Goal: Task Accomplishment & Management: Use online tool/utility

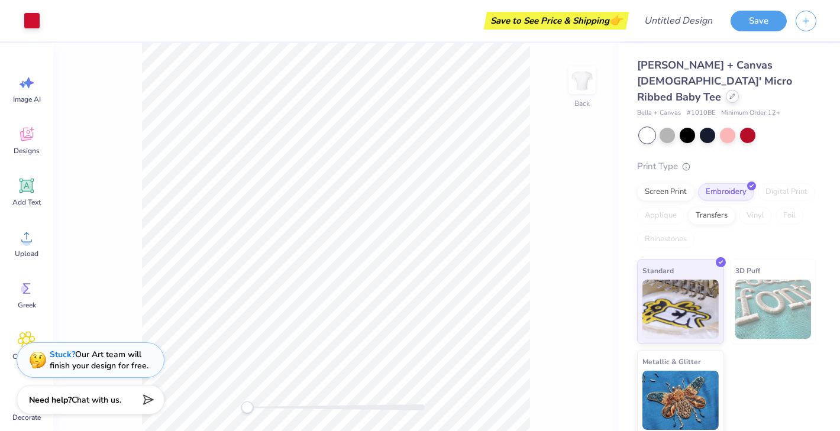
click at [725, 90] on div at bounding box center [731, 96] width 13 height 13
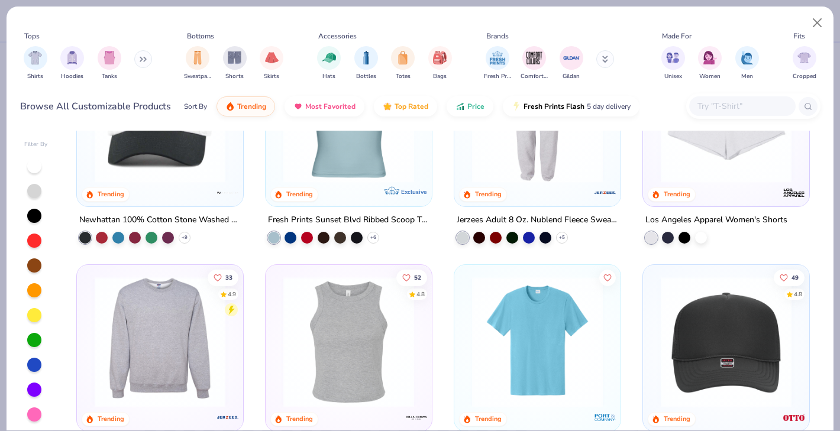
scroll to position [2276, 0]
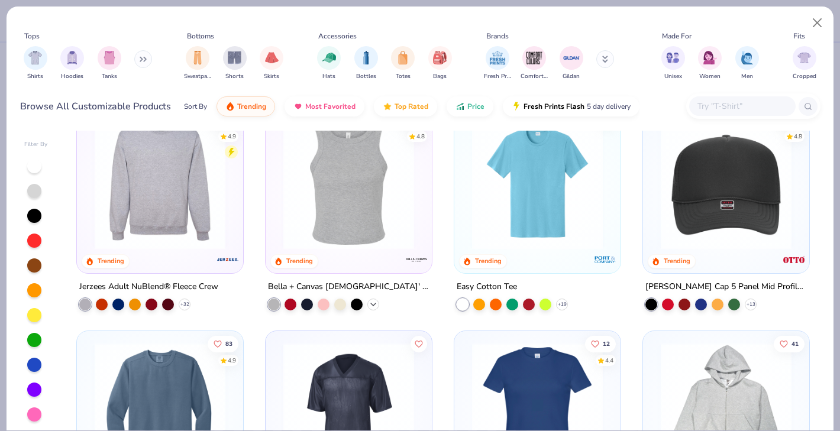
click at [372, 303] on icon at bounding box center [372, 303] width 9 height 9
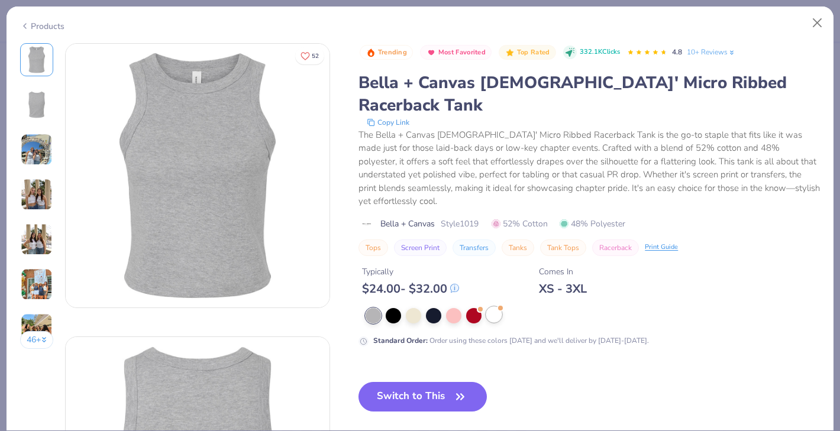
click at [491, 307] on div at bounding box center [493, 314] width 15 height 15
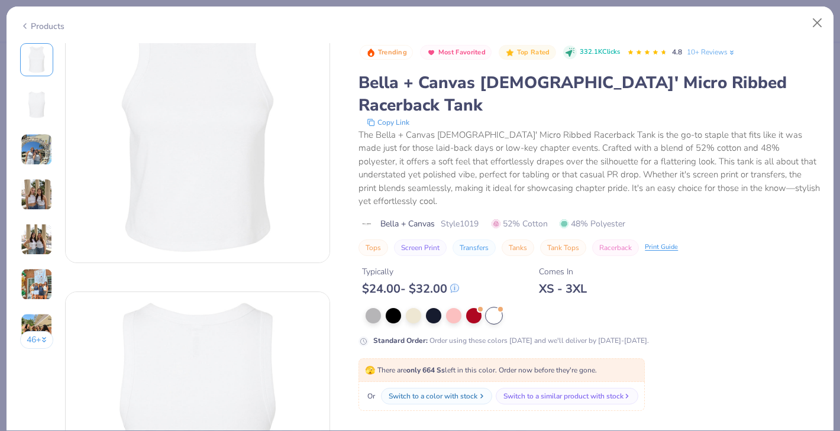
scroll to position [50, 0]
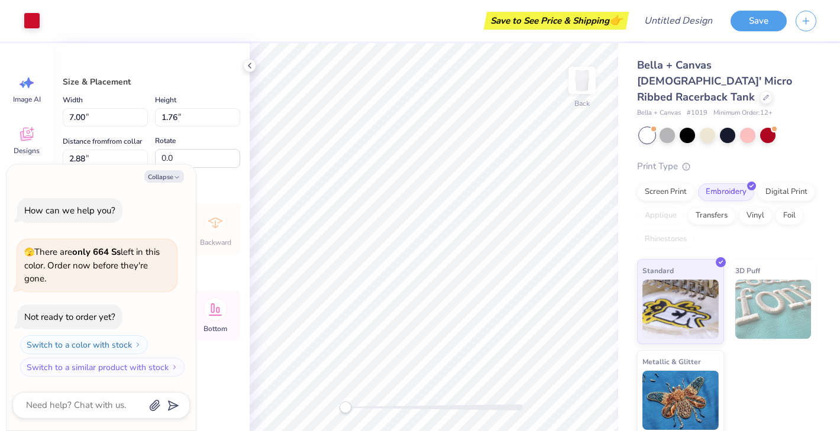
type textarea "x"
type input "5.47"
type input "1.37"
type input "3.27"
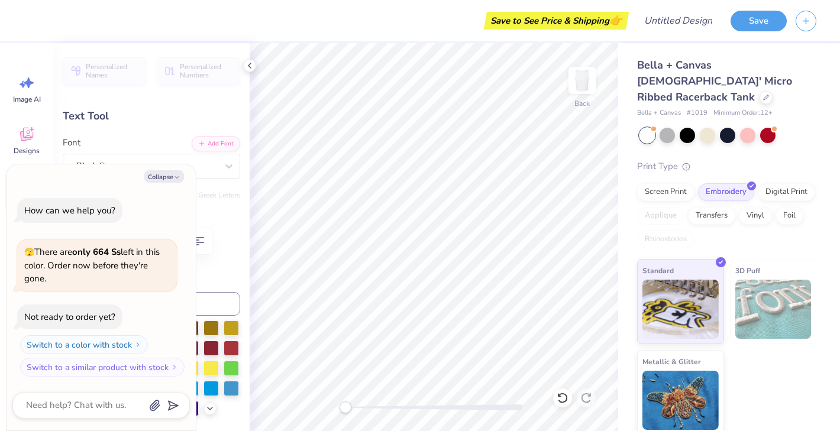
type textarea "x"
type textarea "A kappa"
type textarea "x"
type textarea "Al kappa"
type textarea "x"
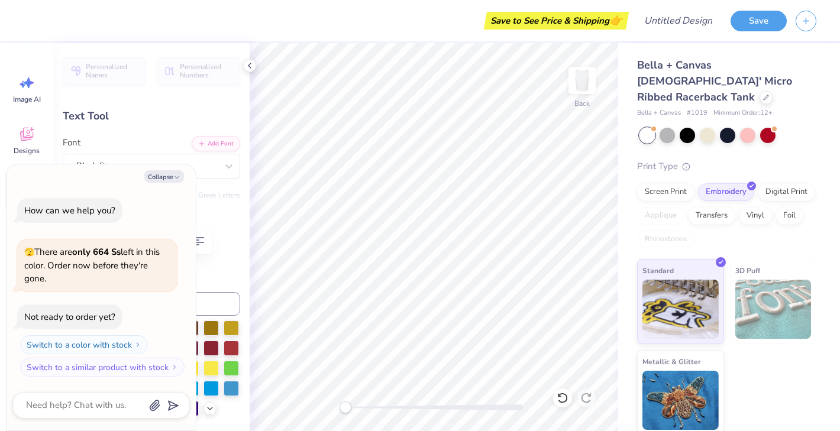
type textarea "Alp kappa"
type textarea "x"
type textarea "Alpj kappa"
type textarea "x"
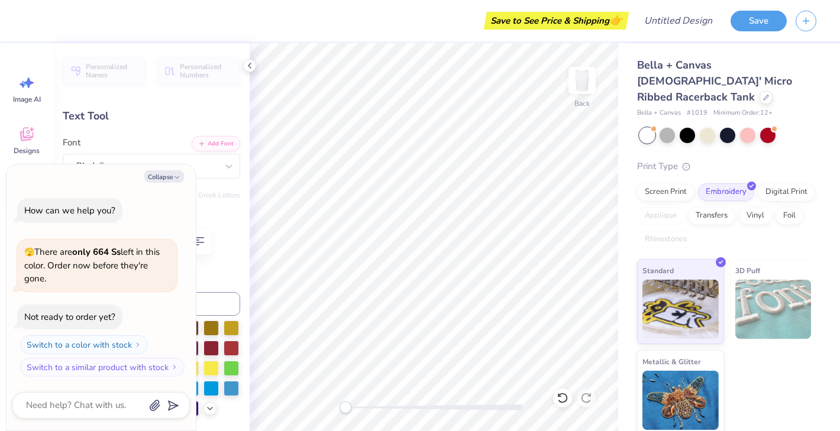
type textarea "Alpja kappa"
type textarea "x"
type textarea "Alpj kappa"
type textarea "x"
type textarea "Alp kappa"
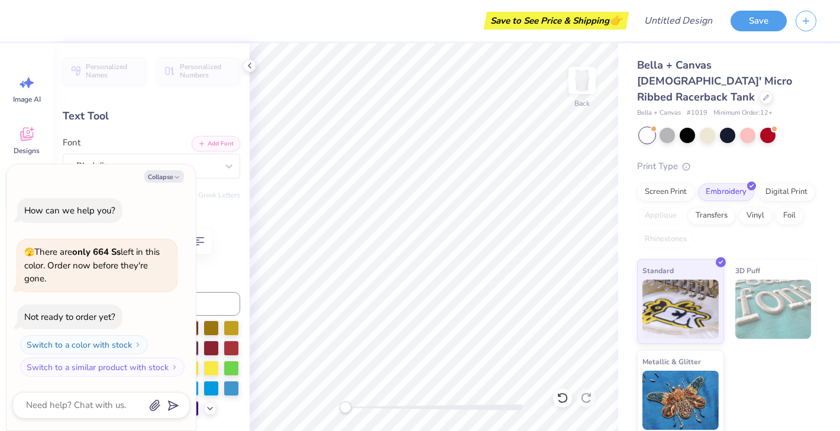
type textarea "x"
type textarea "Alph kappa"
type textarea "x"
type textarea "Alphi kappa"
type textarea "x"
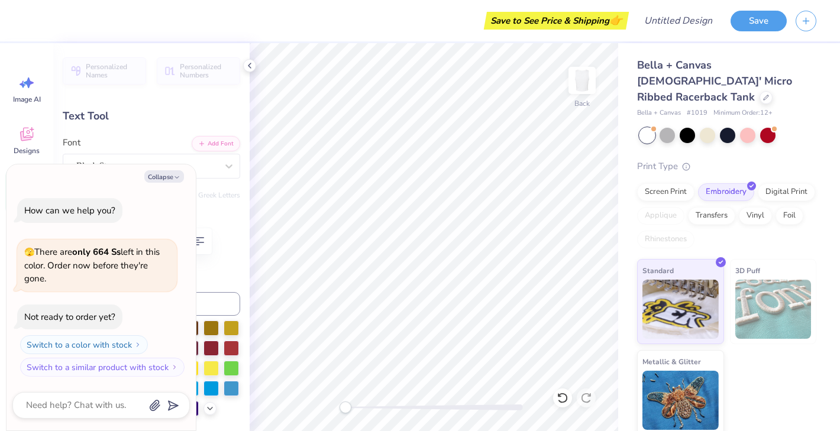
type textarea "Alph kappa"
type textarea "x"
type textarea "Alp kappa"
type textarea "x"
type textarea "Al kappa"
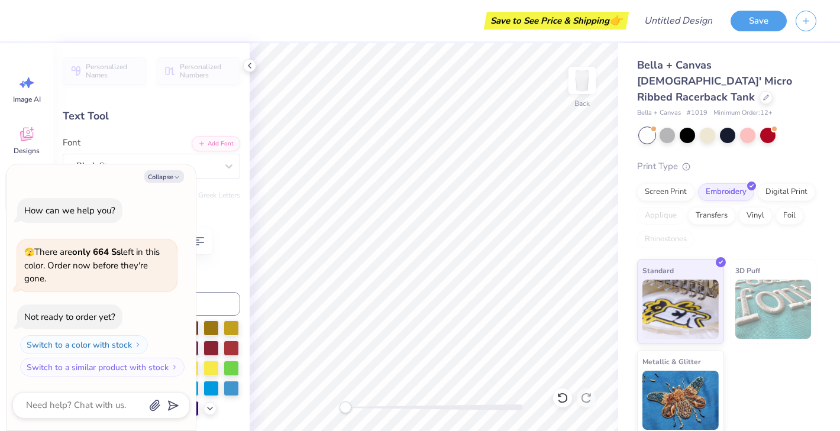
type textarea "x"
type textarea "A kappa"
type textarea "x"
type textarea "Al kappa"
type textarea "x"
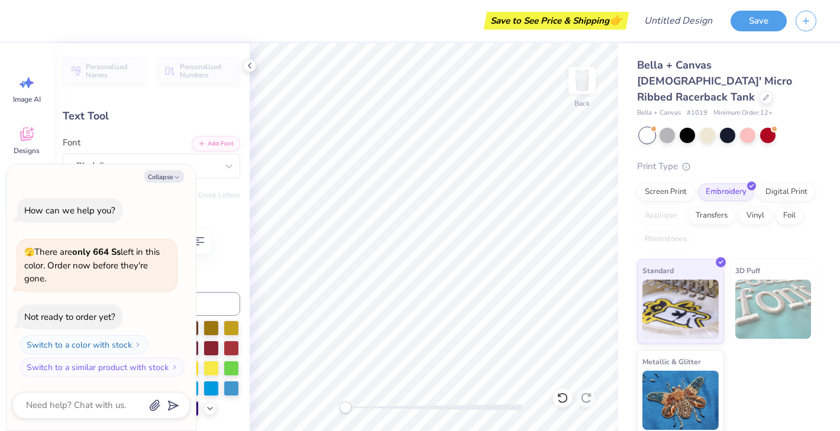
type textarea "Alp kappa"
type textarea "x"
type textarea "Alph kappa"
type textarea "x"
type textarea "Alpha kappa"
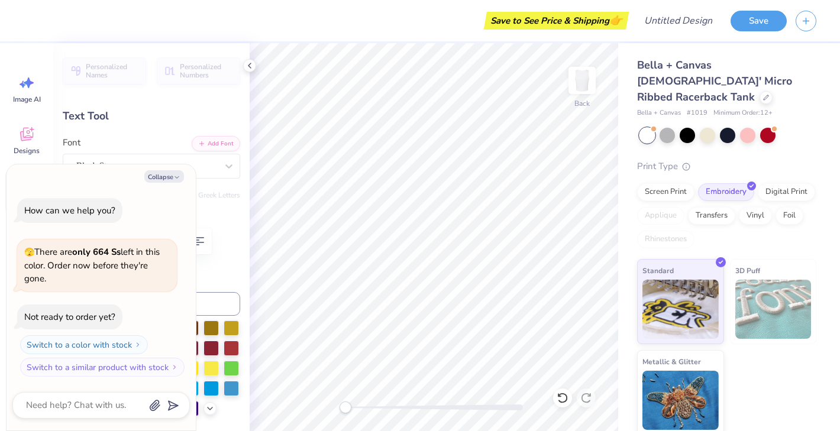
type textarea "x"
type textarea "Alpha kappa"
type textarea "x"
type textarea "Alpha P kappa"
type textarea "x"
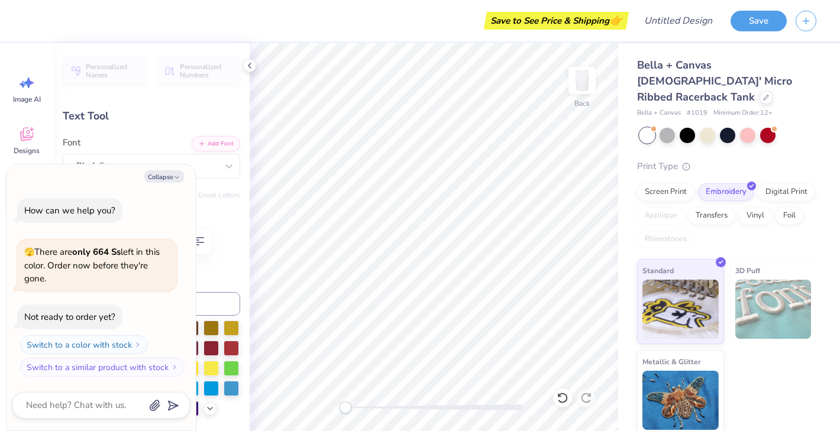
type textarea "Alpha Ph kappa"
type textarea "x"
type textarea "Alpha Phi kappa"
type textarea "x"
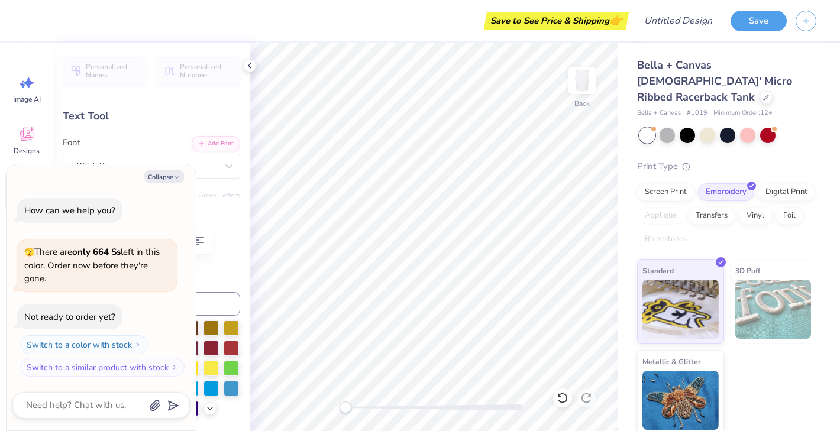
type textarea "Alpha Phi"
type textarea "x"
type input "4.02"
type input "1.05"
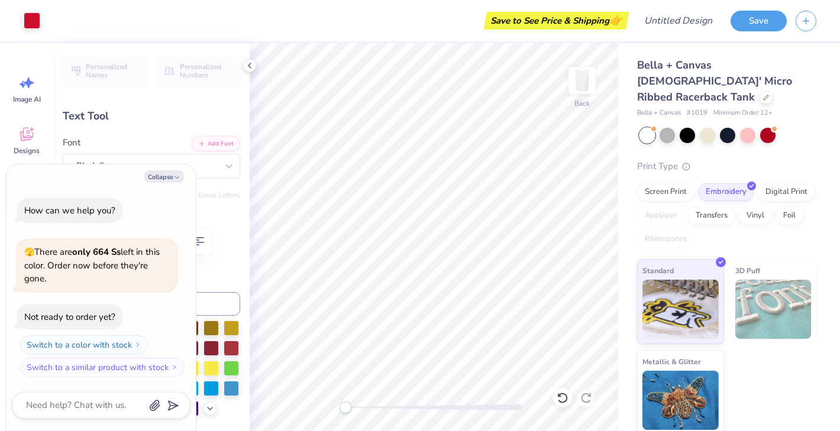
type input "2.58"
type textarea "x"
type input "3.00"
type textarea "x"
type input "3.62"
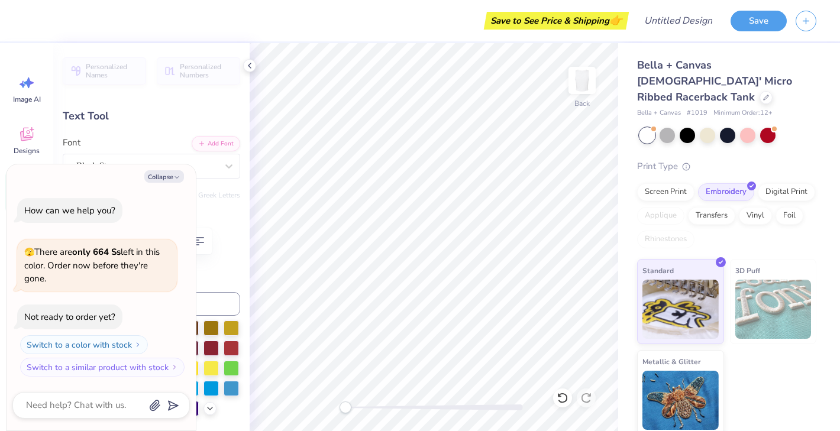
type input "0.94"
type input "3.11"
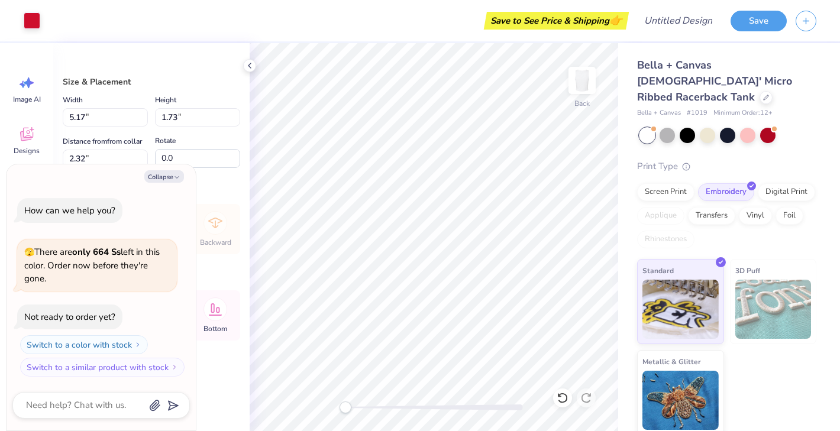
type textarea "x"
type input "2.33"
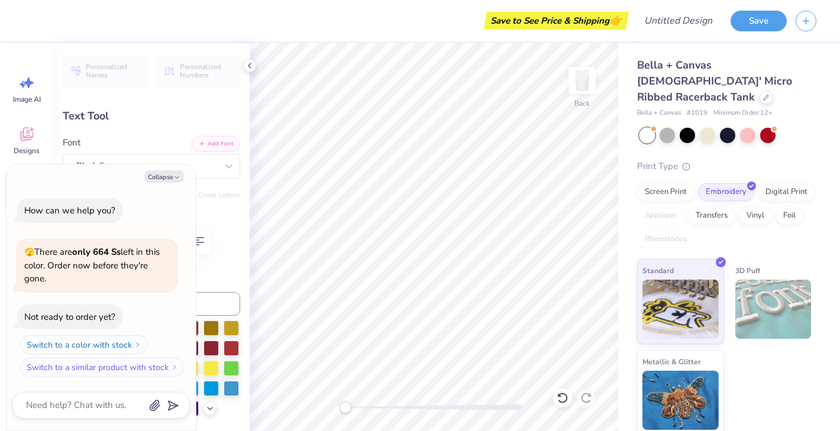
type textarea "x"
type textarea "H,"
type textarea "x"
type textarea ","
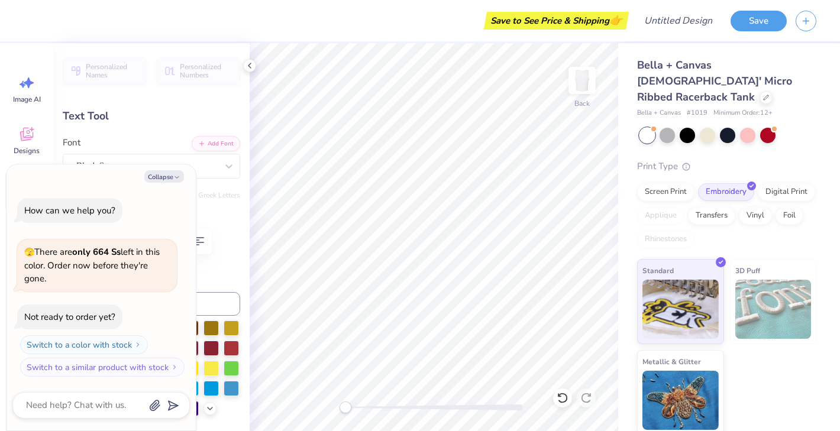
type textarea "x"
type textarea "h,"
type textarea "x"
type textarea "he,"
type textarea "x"
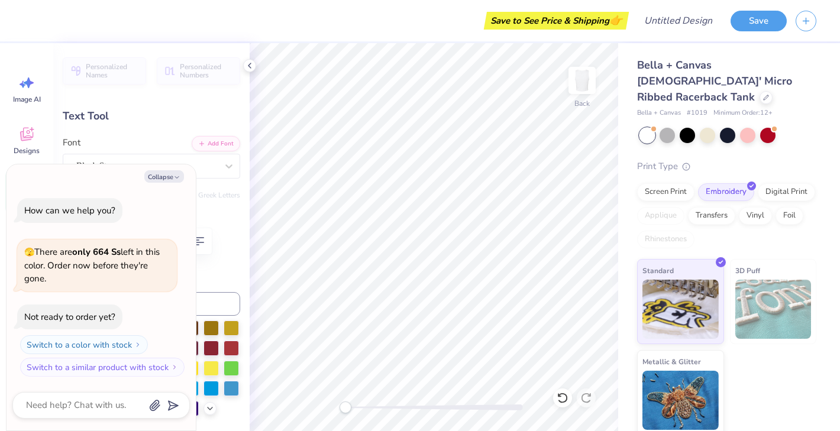
type textarea "hea,"
type textarea "x"
type textarea "hear,"
type textarea "x"
type textarea "heart,"
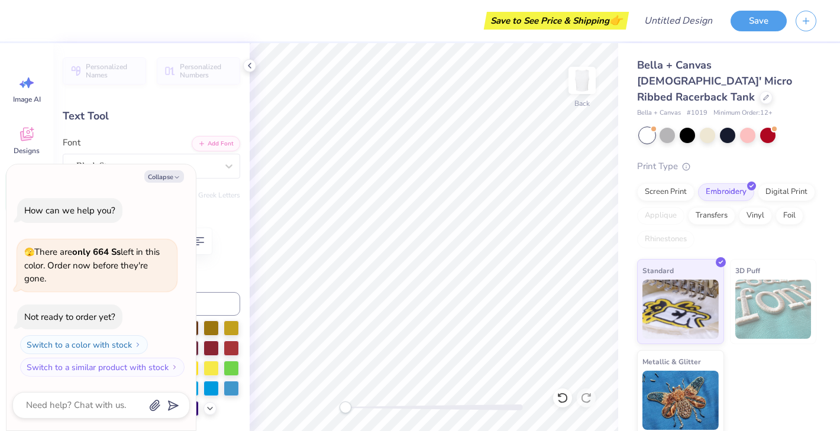
type textarea "x"
type textarea "heart ,"
type textarea "x"
type textarea "heart r,"
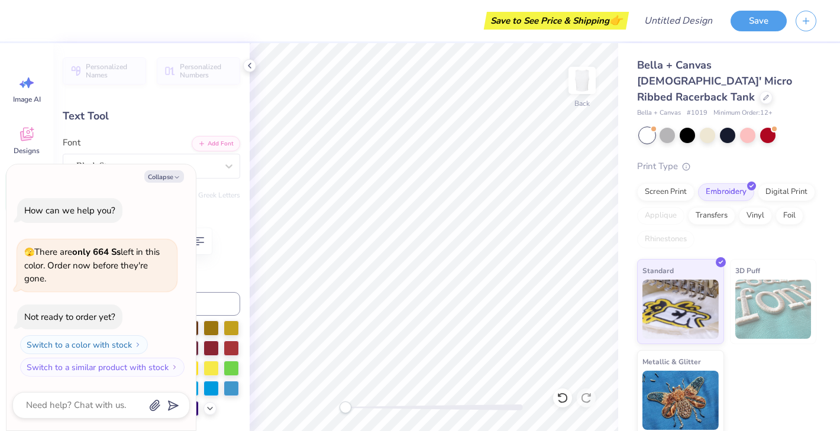
type textarea "x"
type textarea "heart ,"
type textarea "x"
type textarea "heart t,"
type textarea "x"
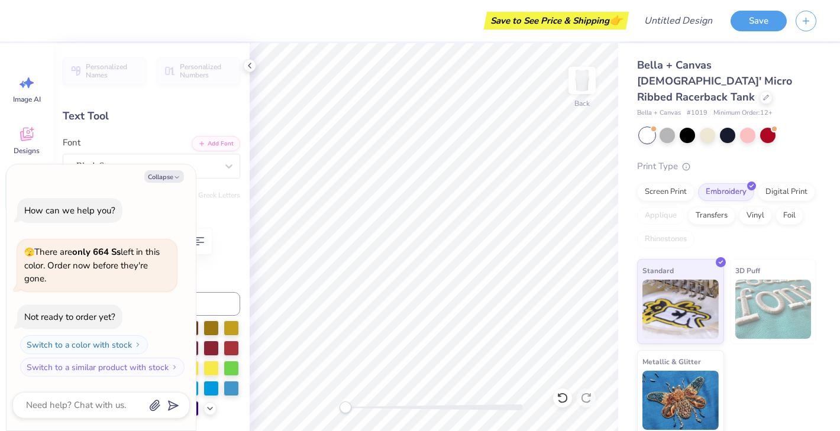
type textarea "heart to,"
type textarea "x"
type textarea "heart to ,"
type textarea "x"
type textarea "heart to h,"
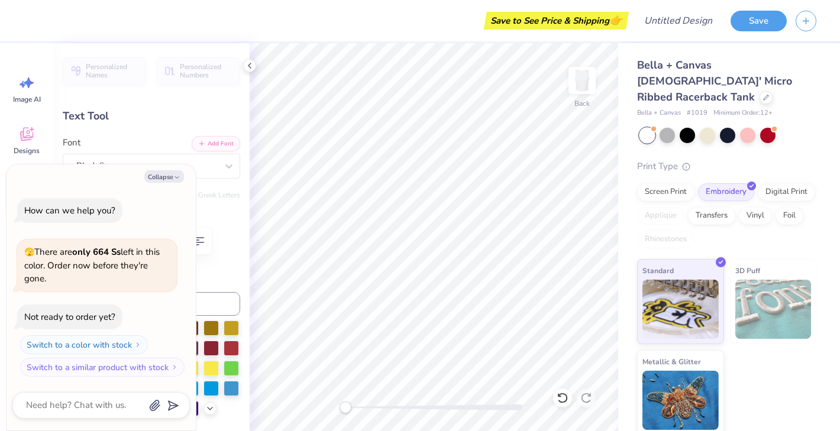
type textarea "x"
type textarea "heart to he,"
type textarea "x"
type textarea "heart to hea,"
type textarea "x"
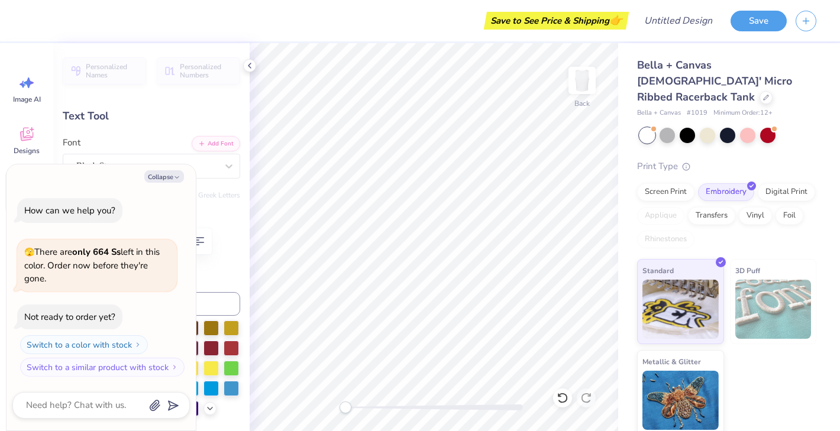
type textarea "heart to hear,"
type textarea "x"
type textarea "heart to heart,"
type textarea "x"
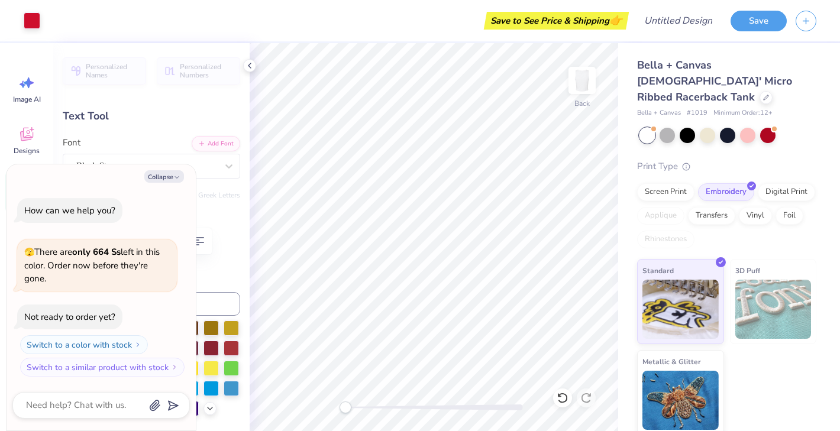
type input "4.66"
type input "0.66"
type input "2.35"
type textarea "x"
type input "0.00"
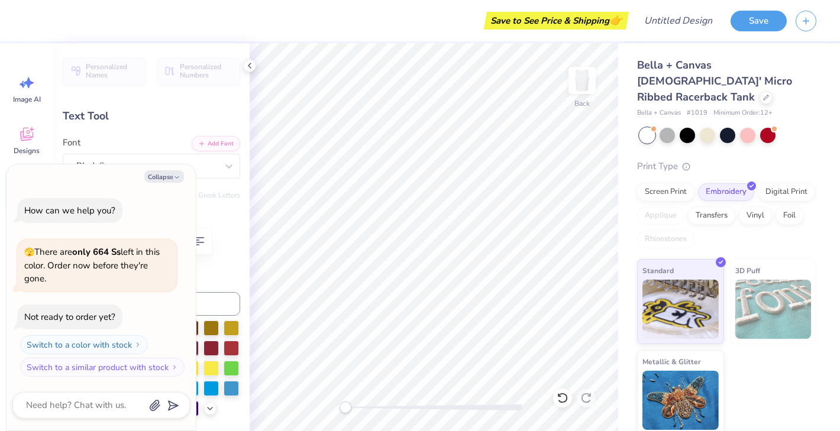
click at [231, 247] on div at bounding box center [151, 241] width 177 height 26
click at [206, 407] on icon at bounding box center [209, 407] width 9 height 9
click at [176, 176] on icon "button" at bounding box center [176, 177] width 7 height 7
type textarea "x"
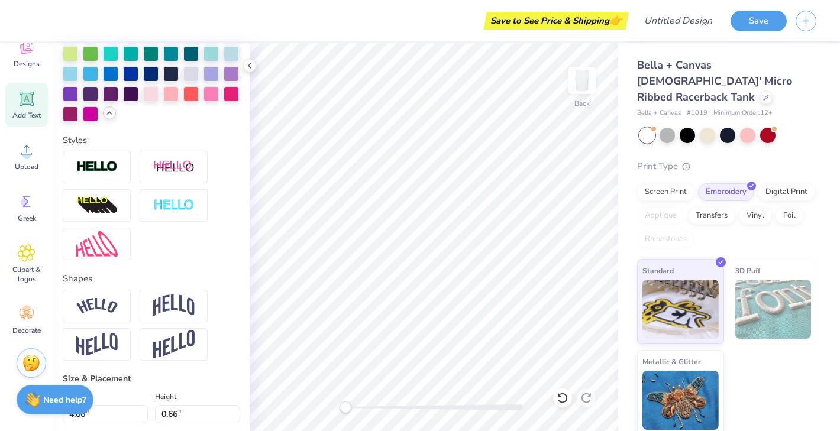
scroll to position [460, 0]
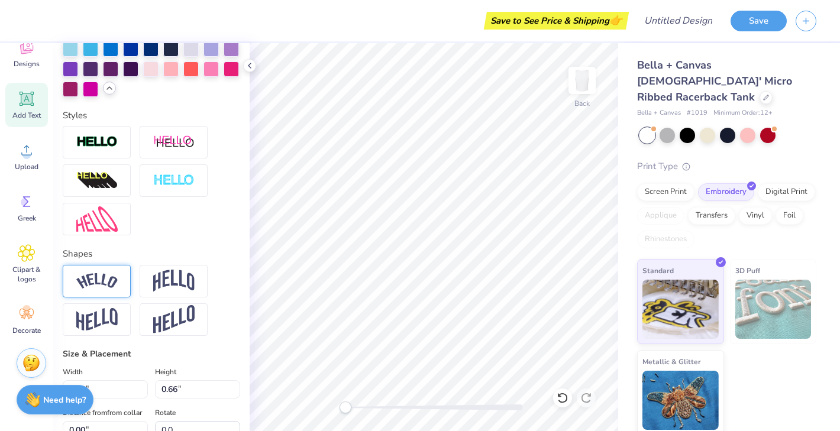
click at [117, 287] on div at bounding box center [97, 281] width 68 height 33
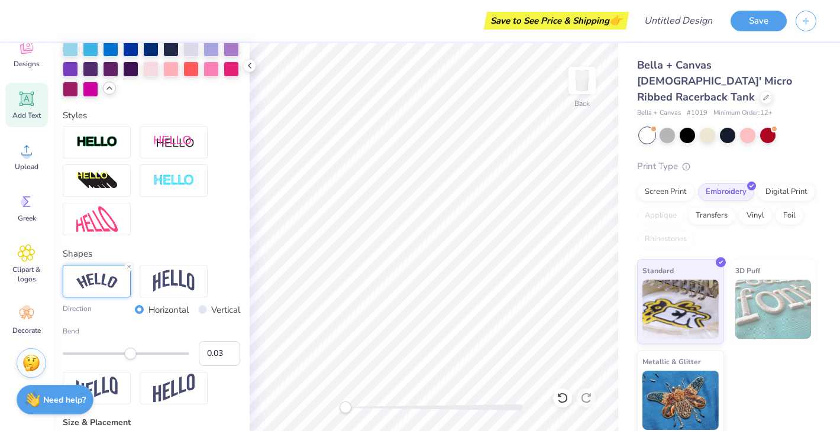
type input "0.02"
drag, startPoint x: 159, startPoint y: 351, endPoint x: 127, endPoint y: 350, distance: 31.9
click at [127, 350] on div "Accessibility label" at bounding box center [127, 354] width 12 height 12
type input "-0.30"
drag, startPoint x: 125, startPoint y: 357, endPoint x: 108, endPoint y: 356, distance: 17.2
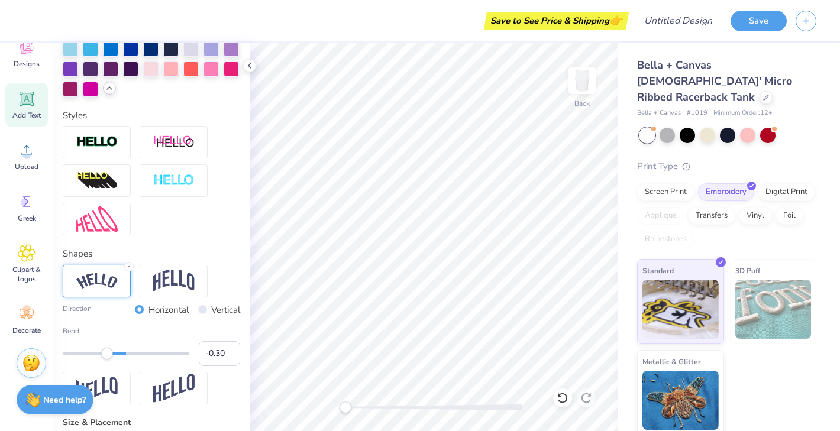
click at [108, 356] on div "Accessibility label" at bounding box center [107, 354] width 12 height 12
type input "-0.07"
drag, startPoint x: 110, startPoint y: 354, endPoint x: 121, endPoint y: 353, distance: 11.3
click at [121, 353] on div "Accessibility label" at bounding box center [120, 354] width 12 height 12
type input "-0.14"
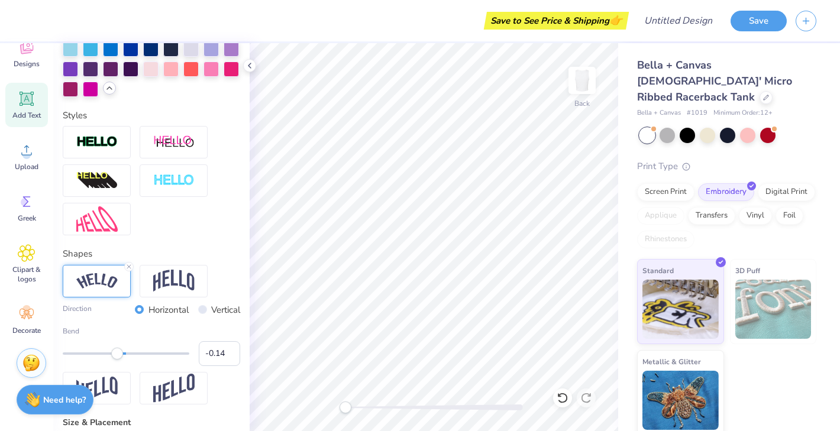
click at [117, 353] on div "Accessibility label" at bounding box center [117, 354] width 12 height 12
type input "4.93"
type input "0.68"
type input "0.34"
type input "-0.14"
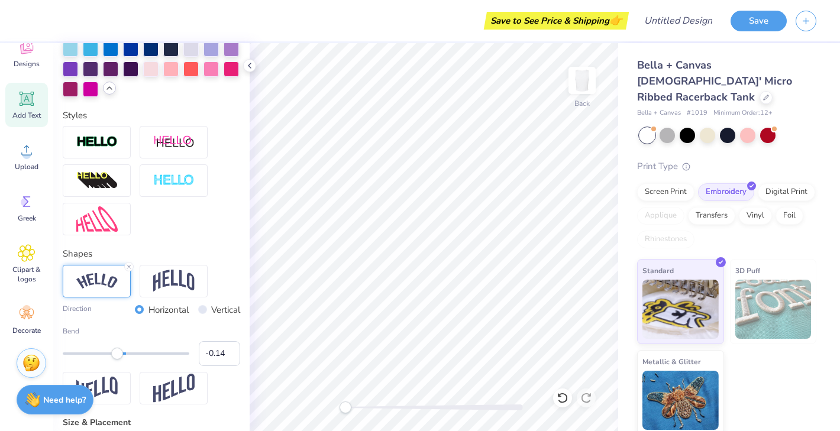
click at [117, 355] on div "Accessibility label" at bounding box center [117, 354] width 12 height 12
type input "-0.19"
click at [114, 354] on div "Accessibility label" at bounding box center [114, 354] width 12 height 12
type input "5.02"
type input "0.71"
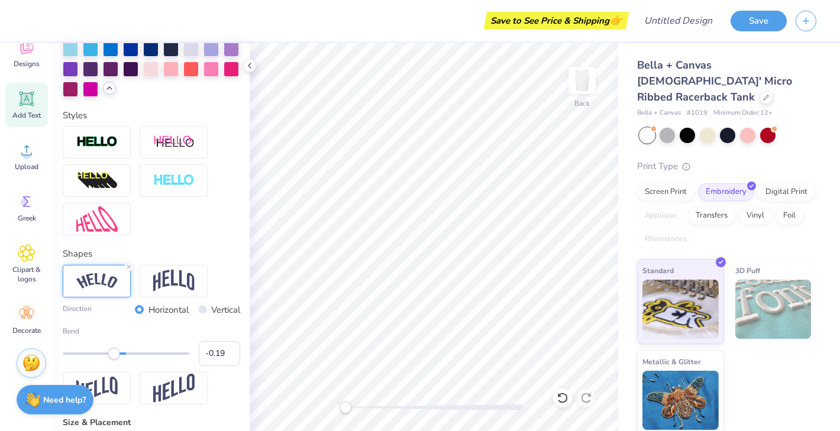
type input "0.32"
type input "3.36"
type input "0.48"
type input "0.56"
type input "0.0"
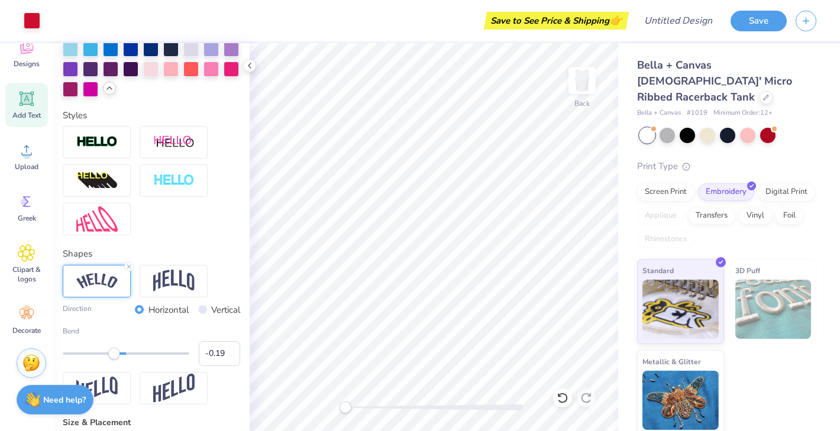
type input "3.19"
type input "1.36"
type input "0.12"
type input "-18.5"
type input "3.62"
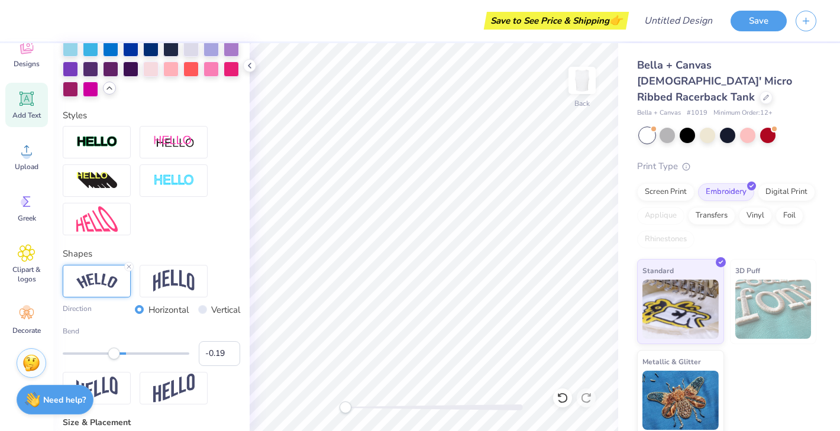
type input "0.94"
type input "3.12"
type input "0.0"
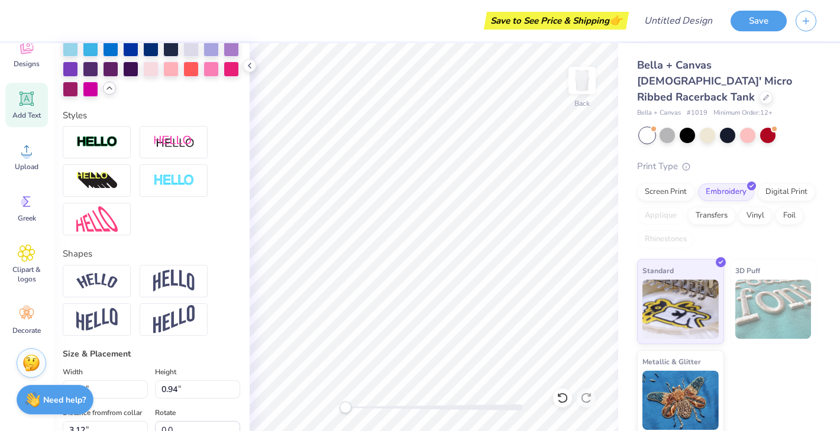
type input "3.19"
type input "1.36"
type input "0.12"
type input "-18.5"
click at [112, 284] on img at bounding box center [96, 281] width 41 height 16
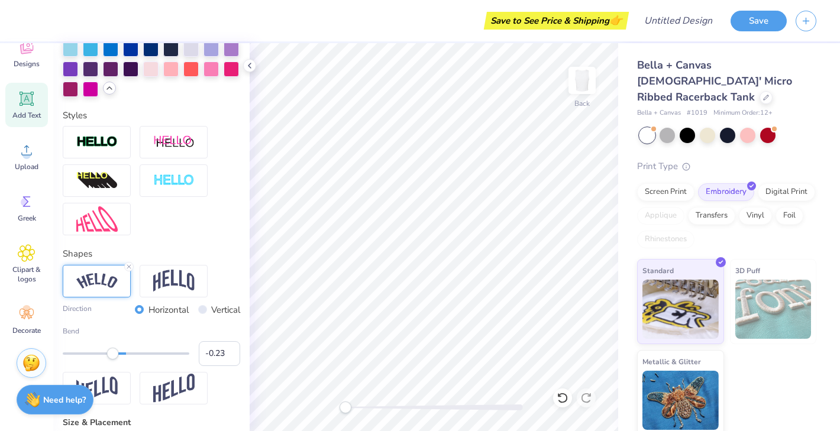
type input "-0.24"
click at [111, 356] on div "Accessibility label" at bounding box center [111, 354] width 12 height 12
type input "0.0"
type input "3.25"
type input "1.35"
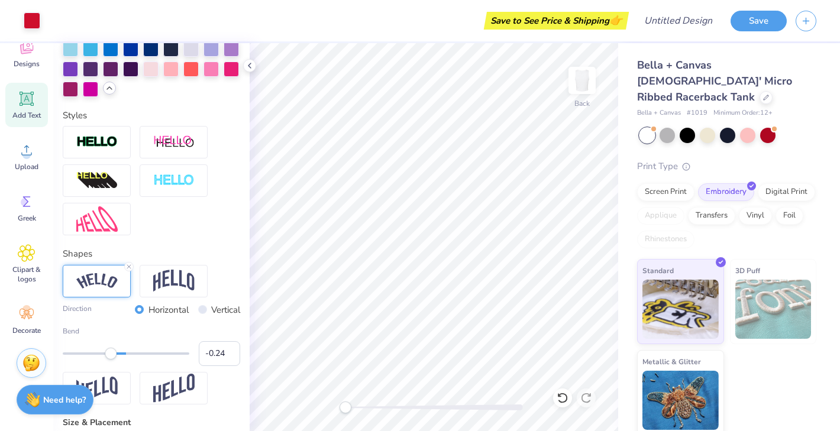
type input "0.10"
type input "-18.5"
type input "-0.38"
drag, startPoint x: 111, startPoint y: 354, endPoint x: 102, endPoint y: 354, distance: 8.9
click at [102, 354] on div "Accessibility label" at bounding box center [102, 354] width 12 height 12
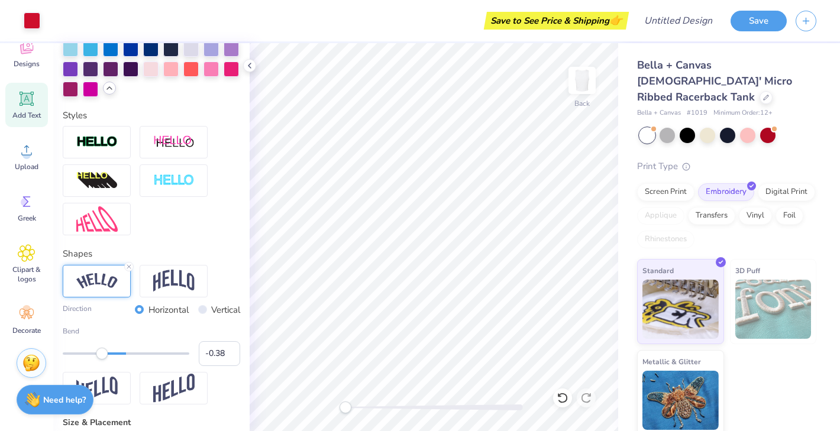
type input "0.0"
type input "3.40"
type input "1.32"
type input "0.03"
type input "-18.5"
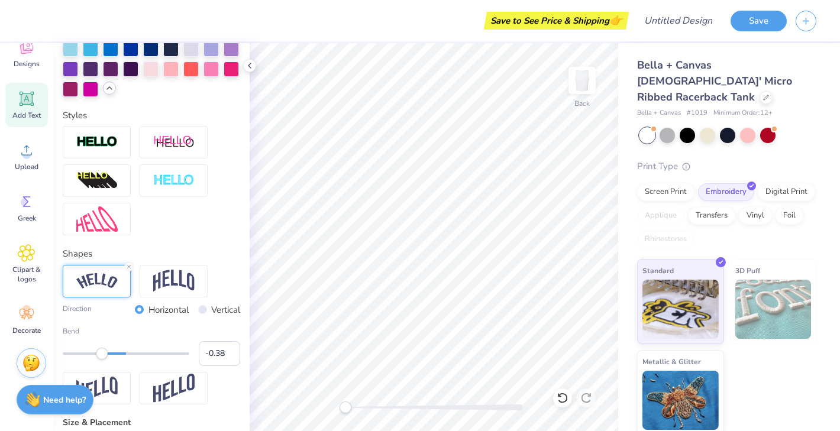
type input "0.00"
type input "-25.4"
type input "3.24"
type input "1.67"
type input "5.85"
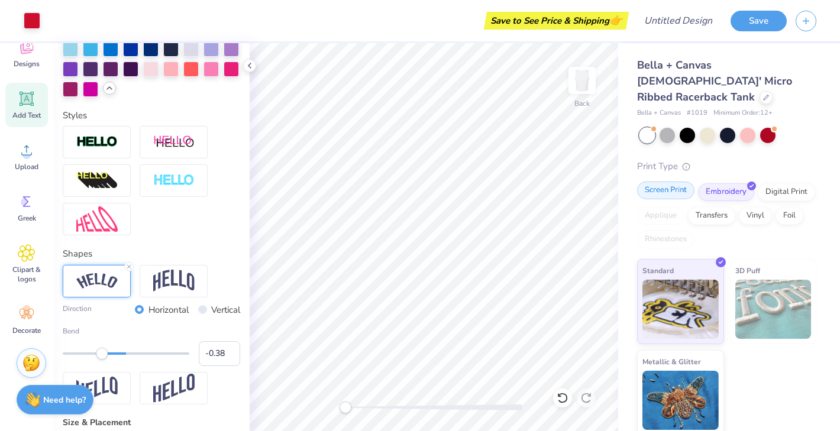
click at [679, 182] on div "Screen Print" at bounding box center [665, 191] width 57 height 18
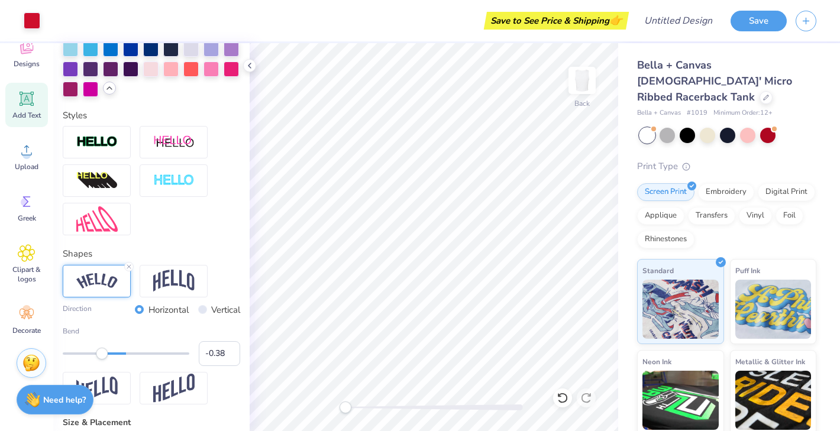
type input "-25.4"
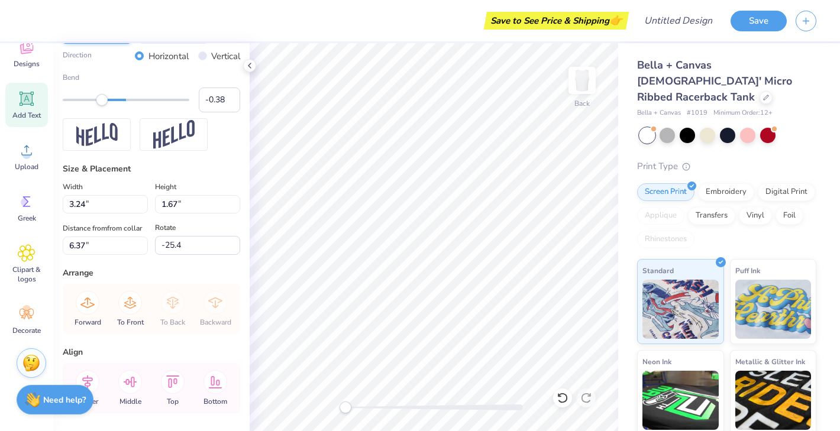
scroll to position [716, 0]
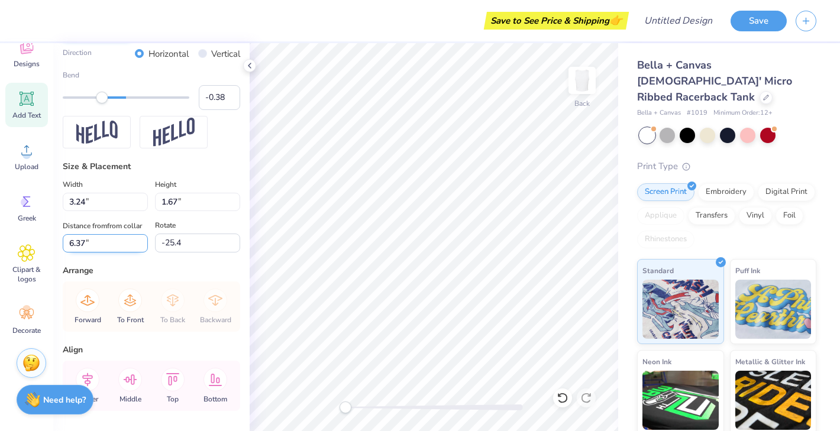
click at [131, 241] on input "6.37" at bounding box center [105, 243] width 85 height 18
drag, startPoint x: 91, startPoint y: 245, endPoint x: 54, endPoint y: 245, distance: 36.7
click at [54, 245] on div "Personalized Names Personalized Numbers Text Tool Add Font Font Black Star Swit…" at bounding box center [151, 237] width 196 height 388
type input "0.00"
type input "0.0"
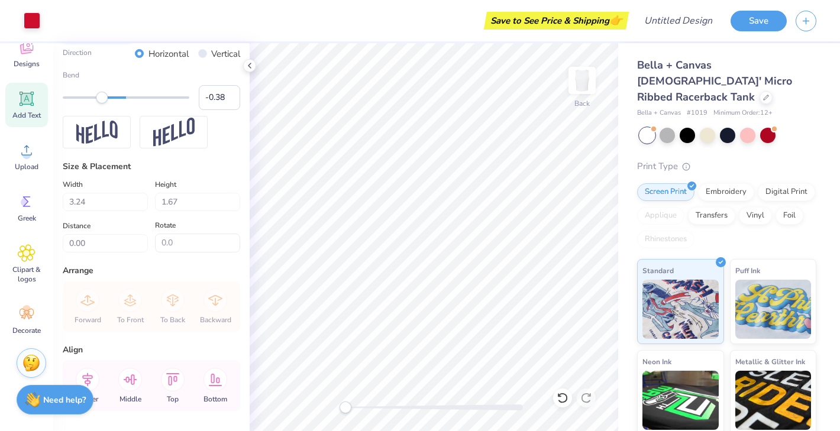
type input "6.37"
click at [178, 243] on input "-25.4" at bounding box center [197, 243] width 85 height 19
click at [200, 245] on input "-25.4" at bounding box center [197, 243] width 85 height 19
type input "0.0"
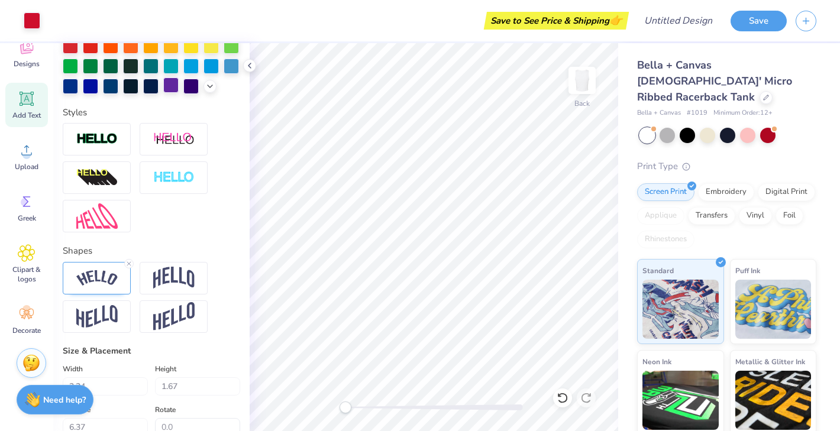
scroll to position [545, 0]
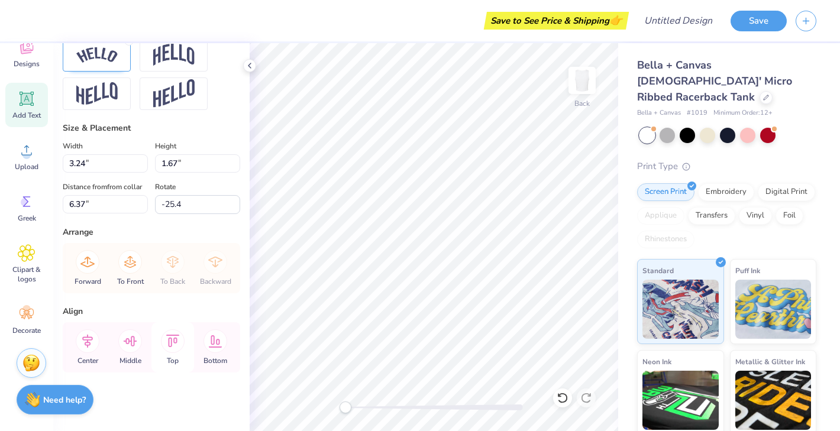
click at [180, 341] on icon at bounding box center [173, 341] width 24 height 24
type input "0.0"
type input "3.62"
type input "0.94"
type input "3.64"
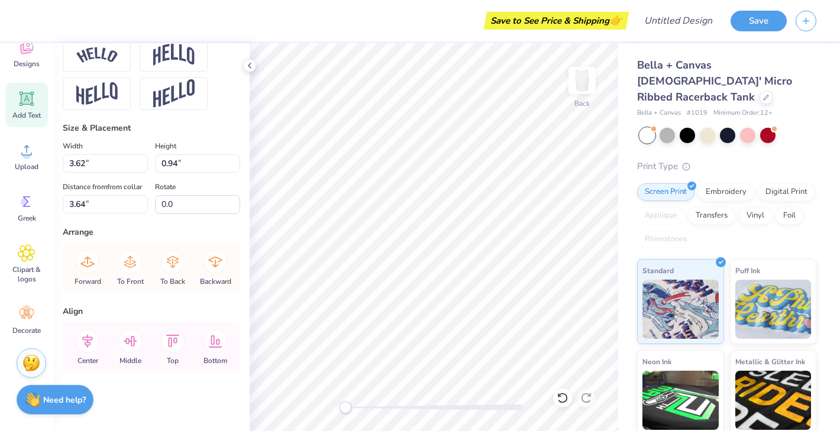
type input "3.24"
type input "1.67"
type input "6.37"
type input "-25.4"
click at [90, 206] on input "6.33" at bounding box center [105, 204] width 85 height 18
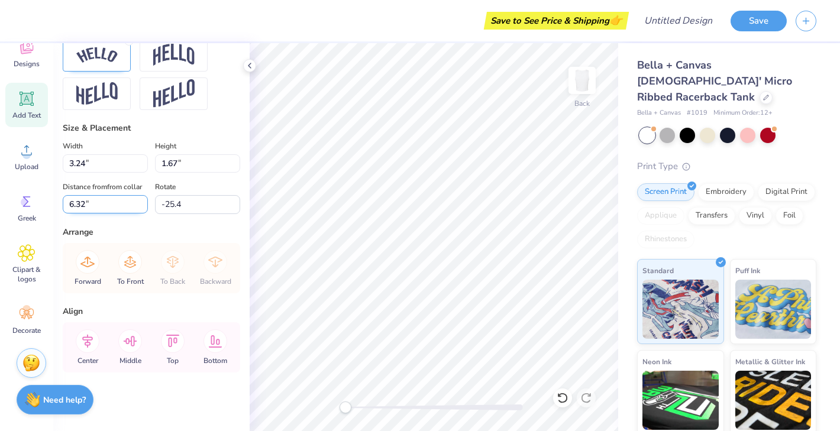
click at [142, 206] on input "6.32" at bounding box center [105, 204] width 85 height 18
click at [142, 206] on input "6.31" at bounding box center [105, 204] width 85 height 18
click at [142, 206] on input "6.3" at bounding box center [105, 204] width 85 height 18
click at [142, 206] on input "6.29" at bounding box center [105, 204] width 85 height 18
click at [142, 206] on input "6.28" at bounding box center [105, 204] width 85 height 18
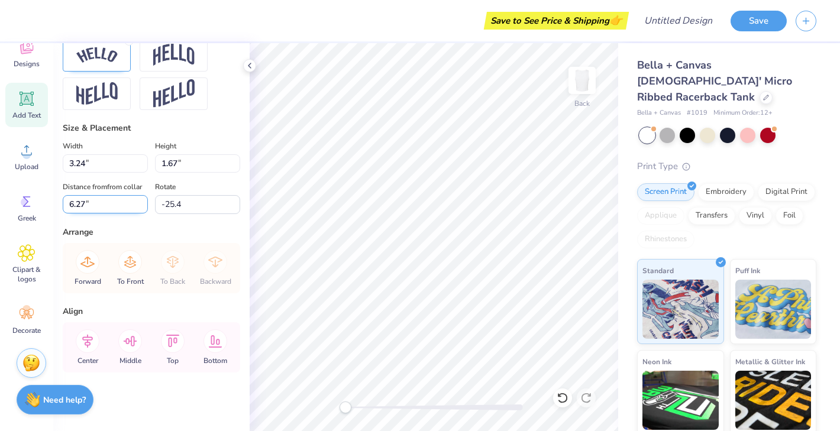
click at [142, 206] on input "6.27" at bounding box center [105, 204] width 85 height 18
click at [142, 206] on input "6.26" at bounding box center [105, 204] width 85 height 18
click at [142, 206] on input "6.25" at bounding box center [105, 204] width 85 height 18
click at [142, 206] on input "6.24" at bounding box center [105, 204] width 85 height 18
click at [142, 206] on input "6.23" at bounding box center [105, 204] width 85 height 18
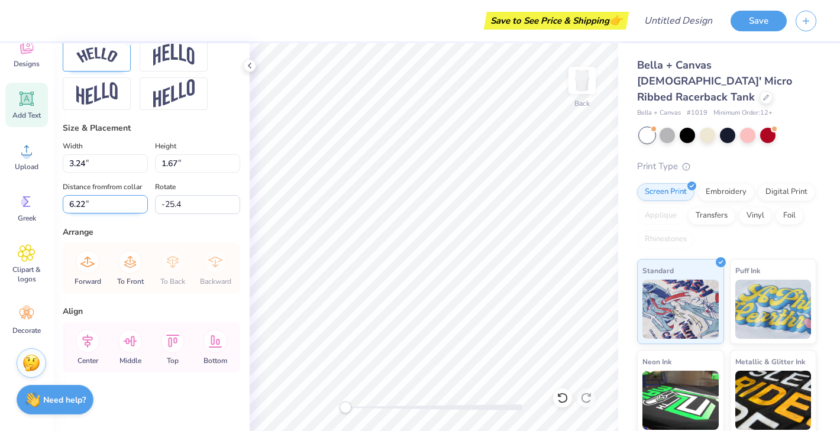
click at [142, 206] on input "6.22" at bounding box center [105, 204] width 85 height 18
click at [142, 206] on input "6.21" at bounding box center [105, 204] width 85 height 18
click at [142, 206] on input "6.2" at bounding box center [105, 204] width 85 height 18
click at [142, 206] on input "6.19" at bounding box center [105, 204] width 85 height 18
click at [142, 206] on input "6.18" at bounding box center [105, 204] width 85 height 18
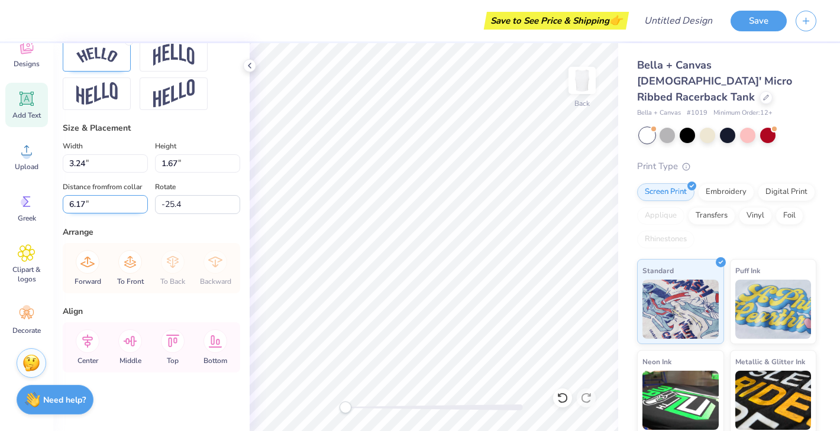
click at [142, 206] on input "6.17" at bounding box center [105, 204] width 85 height 18
click at [142, 206] on input "6.16" at bounding box center [105, 204] width 85 height 18
click at [142, 206] on input "6.15" at bounding box center [105, 204] width 85 height 18
drag, startPoint x: 85, startPoint y: 205, endPoint x: 47, endPoint y: 205, distance: 37.2
click at [47, 205] on div "Save to See Price & Shipping 👉 Design Title Save Image AI Designs Add Text Uplo…" at bounding box center [420, 215] width 840 height 431
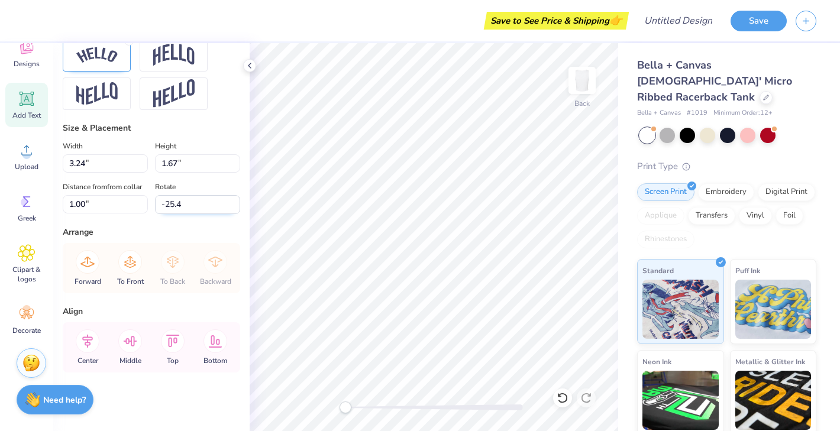
click at [171, 206] on input "-25.4" at bounding box center [197, 204] width 85 height 19
click at [89, 203] on input "1.00" at bounding box center [105, 204] width 85 height 18
drag, startPoint x: 87, startPoint y: 204, endPoint x: 56, endPoint y: 204, distance: 31.3
click at [56, 204] on div "Personalized Names Personalized Numbers Text Tool Add Font Font Black Star Swit…" at bounding box center [151, 237] width 196 height 388
click at [82, 205] on input "0.50" at bounding box center [105, 204] width 85 height 18
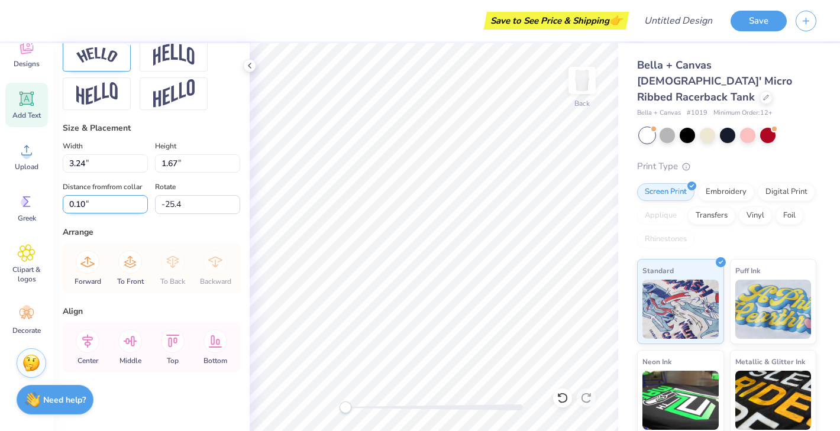
click at [126, 200] on input "0.10" at bounding box center [105, 204] width 85 height 18
click at [81, 205] on input "0.10" at bounding box center [105, 204] width 85 height 18
type input "0.50"
type input "0.0"
type input "3.62"
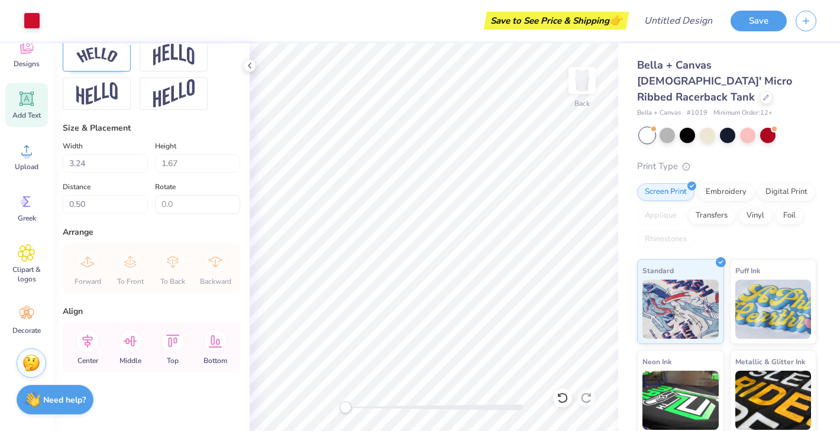
type input "0.94"
type input "3.64"
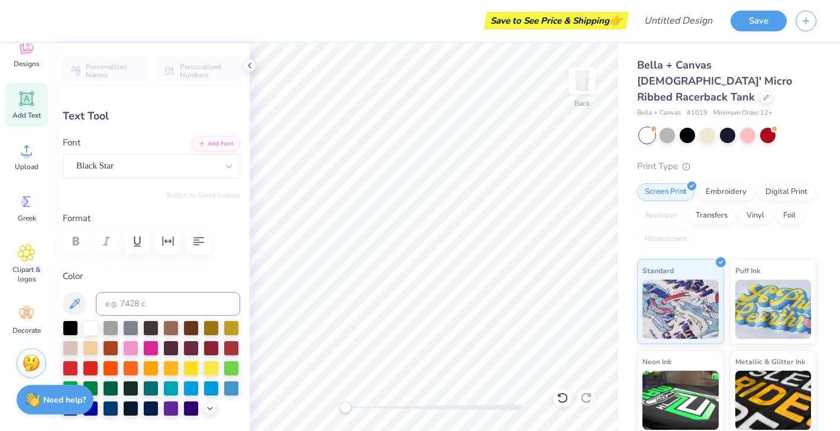
type input "0.0"
type input "3.62"
type input "0.94"
type input "3.73"
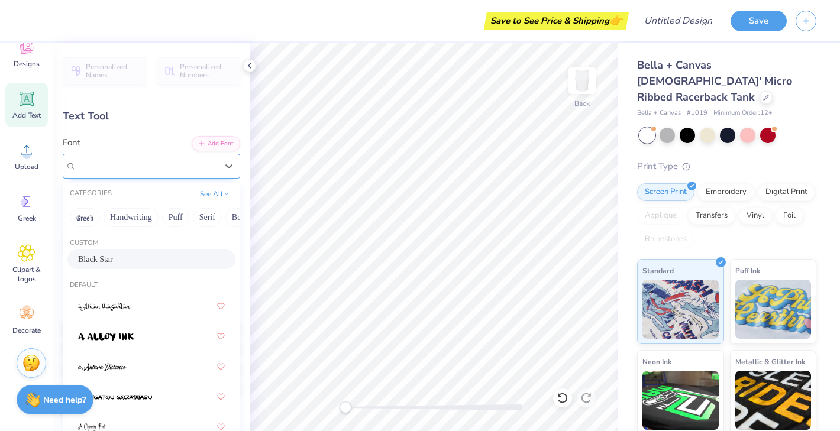
click at [135, 163] on div "Black Star" at bounding box center [146, 166] width 143 height 18
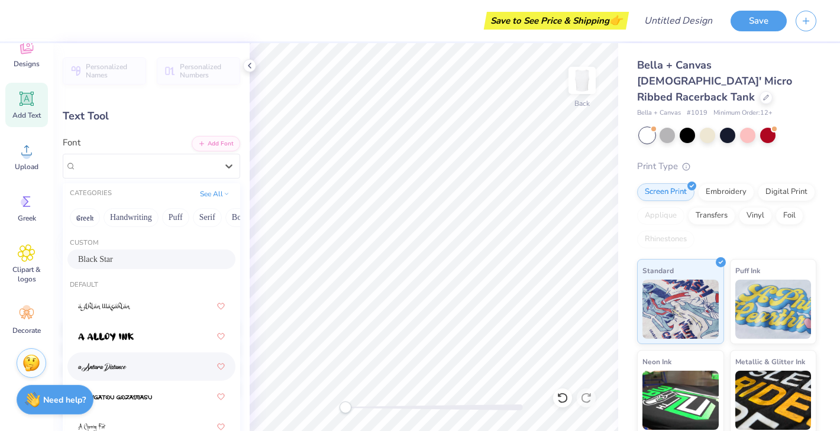
click at [126, 366] on div at bounding box center [151, 366] width 147 height 21
click at [179, 163] on div "a Antara Distance" at bounding box center [146, 166] width 143 height 18
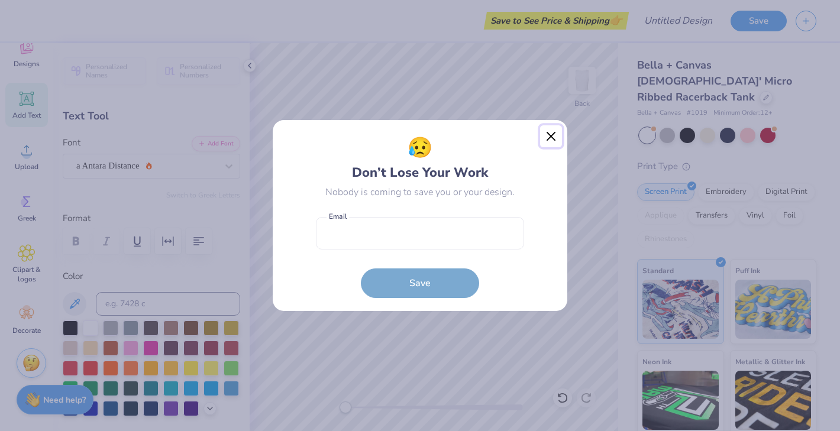
click at [555, 129] on button "Close" at bounding box center [551, 136] width 22 height 22
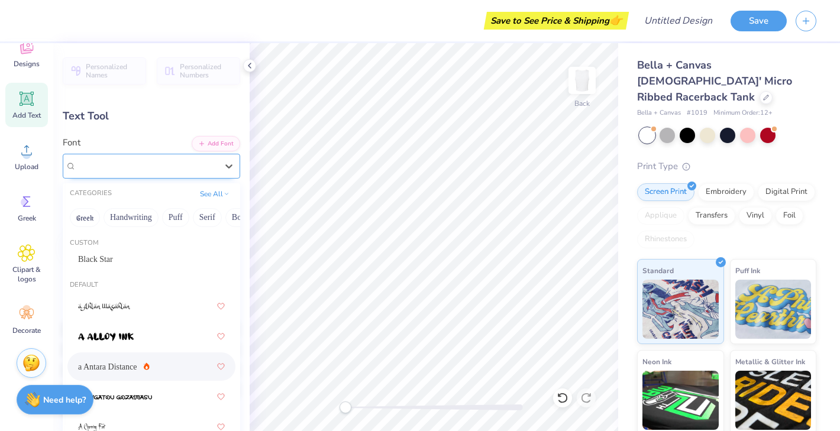
click at [151, 162] on div "a Antara Distance" at bounding box center [146, 166] width 141 height 14
click at [81, 219] on button "Greek" at bounding box center [85, 217] width 30 height 19
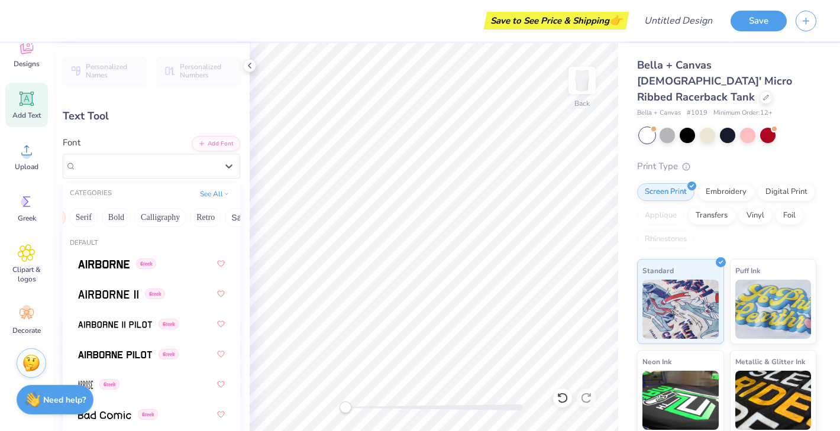
scroll to position [0, 127]
click at [164, 217] on button "Calligraphy" at bounding box center [157, 217] width 52 height 19
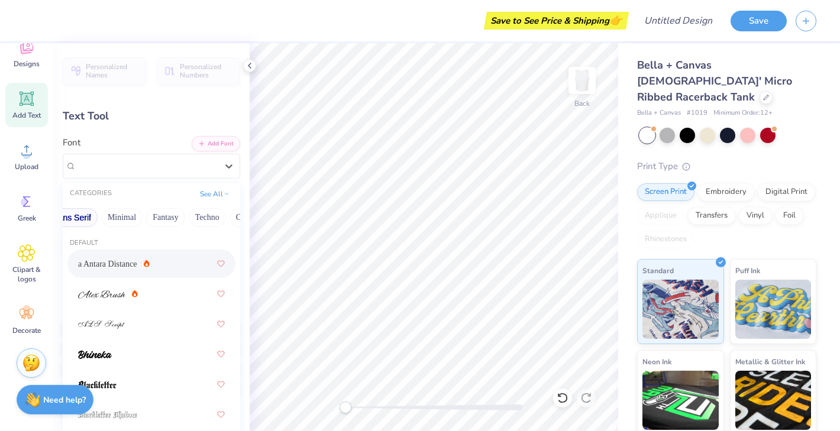
scroll to position [0, 304]
click at [171, 219] on button "Fantasy" at bounding box center [163, 217] width 39 height 19
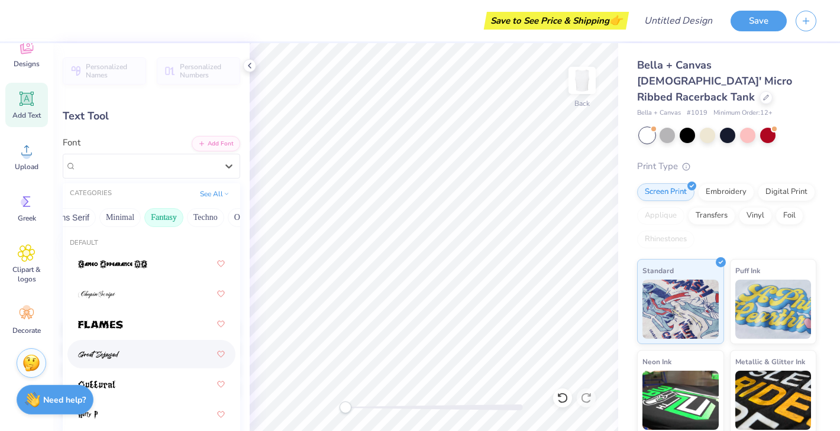
click at [126, 351] on div at bounding box center [151, 354] width 147 height 21
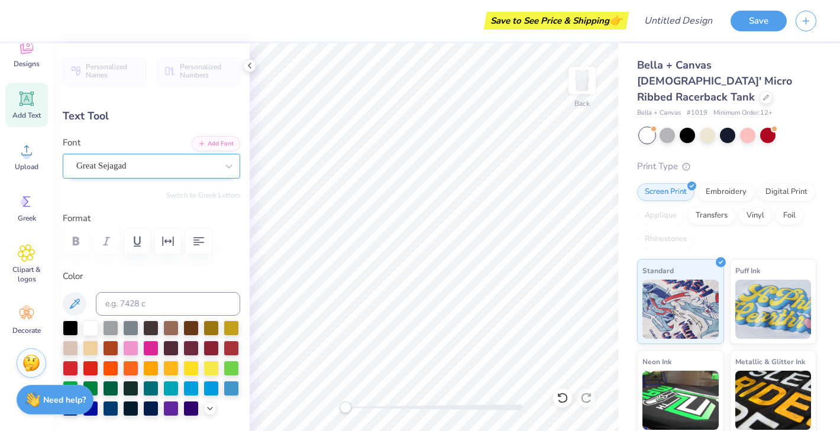
click at [180, 159] on div "Great Sejagad" at bounding box center [146, 166] width 143 height 18
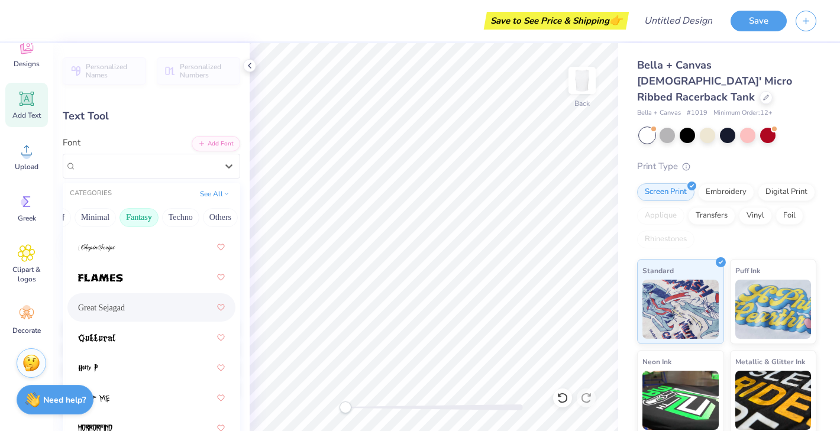
scroll to position [0, 0]
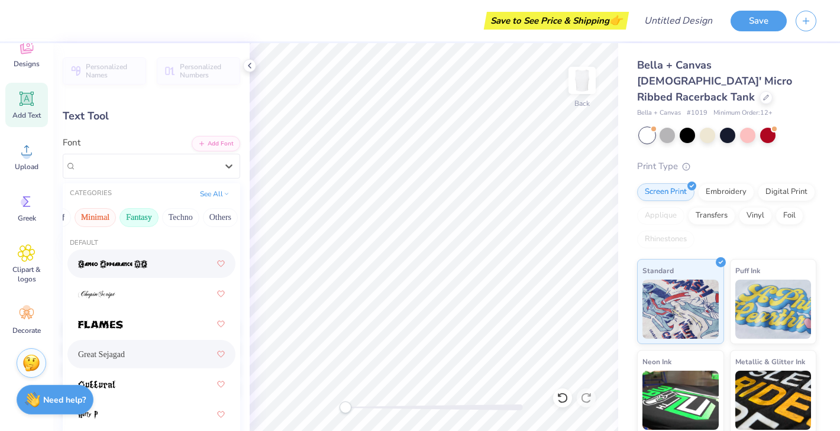
click at [100, 218] on button "Minimal" at bounding box center [94, 217] width 41 height 19
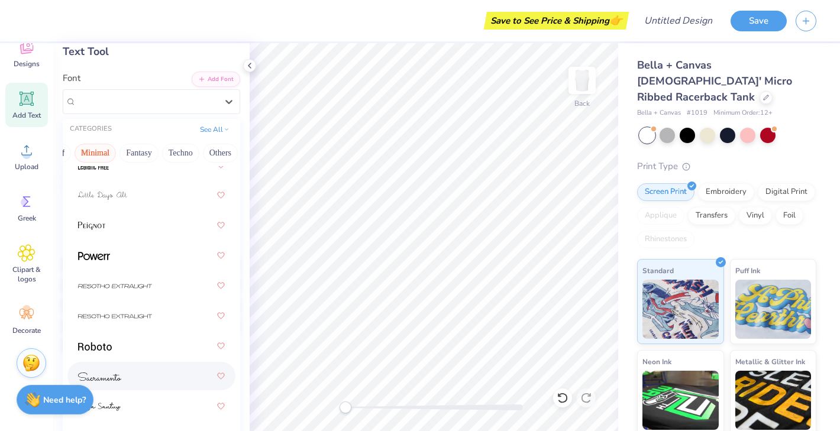
scroll to position [72, 0]
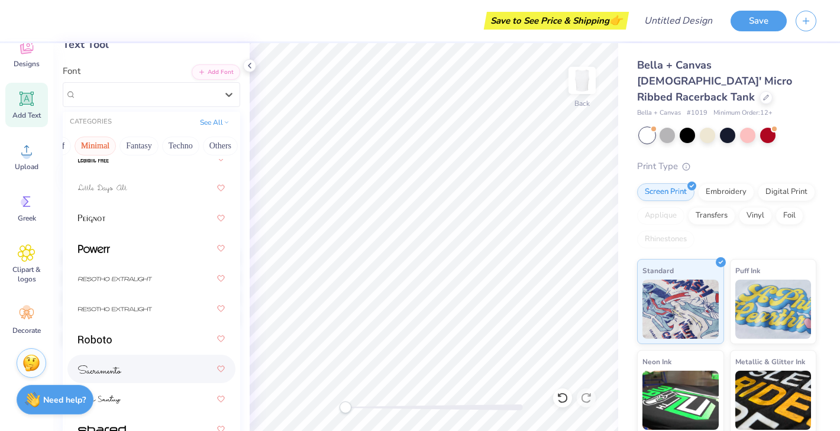
click at [137, 365] on div at bounding box center [151, 368] width 147 height 21
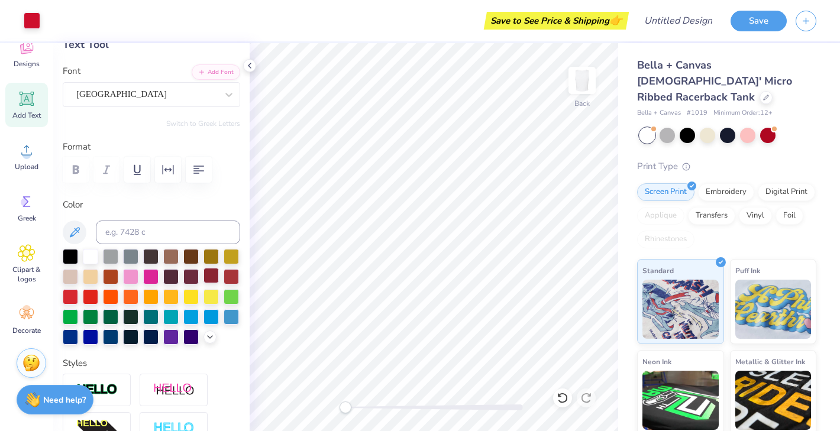
type input "3.76"
type input "1.10"
type input "3.65"
type input "3.44"
type input "1.00"
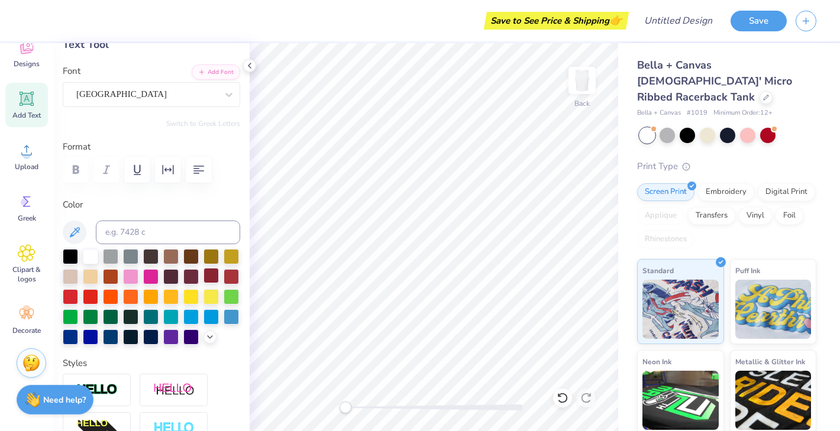
type input "3.75"
type input "3.96"
type input "1.16"
type input "3.12"
type input "3.24"
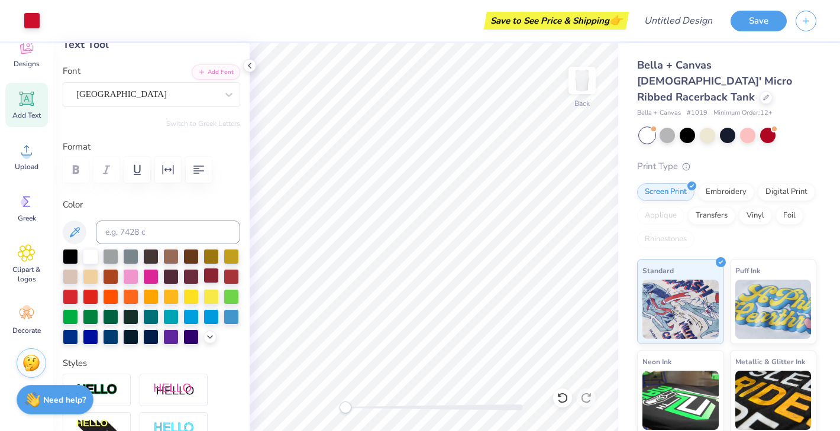
type input "1.67"
type input "0.50"
type input "-25.4"
click at [206, 92] on div "Black Star" at bounding box center [146, 94] width 143 height 18
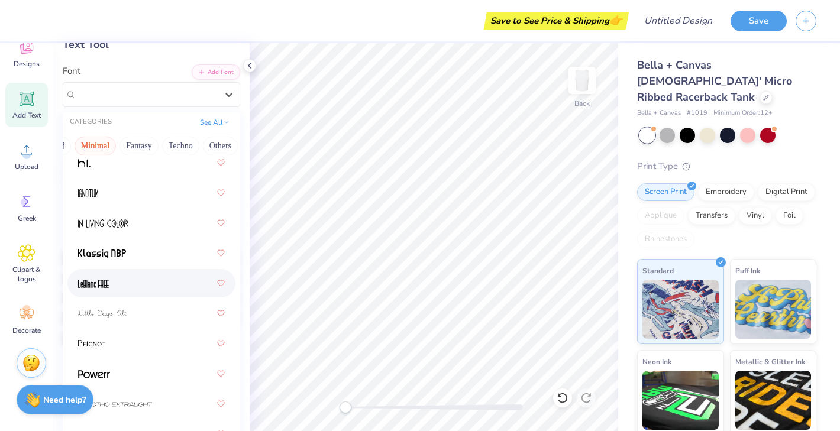
scroll to position [336, 0]
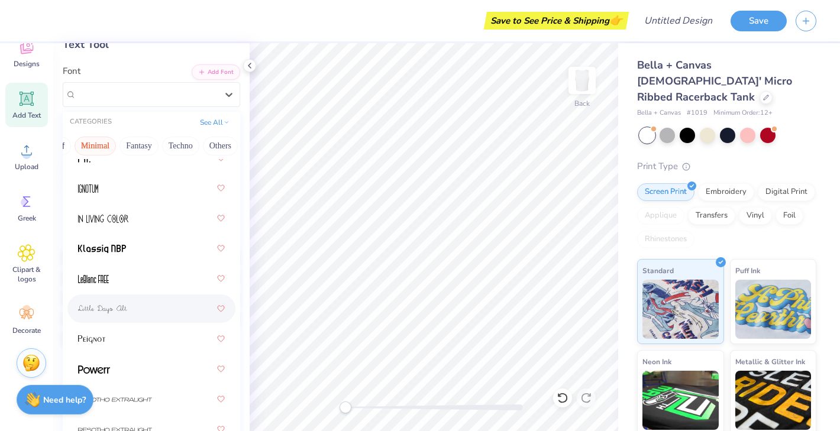
click at [146, 316] on div at bounding box center [151, 308] width 147 height 21
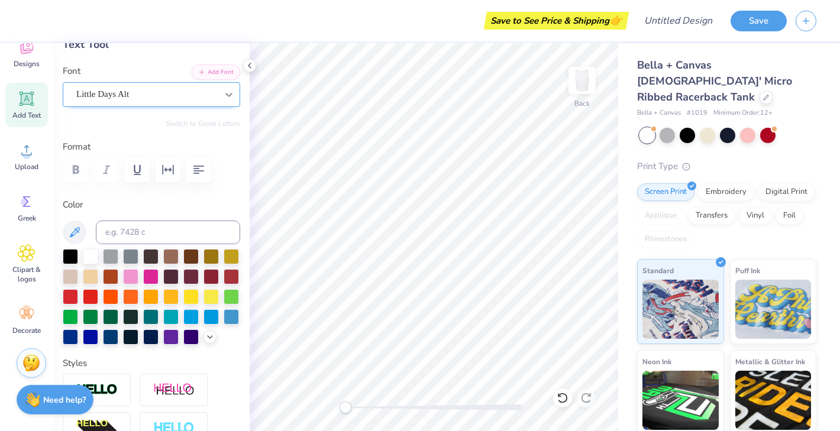
type input "3.96"
type input "1.16"
type input "3.11"
type input "0.0"
type input "3.87"
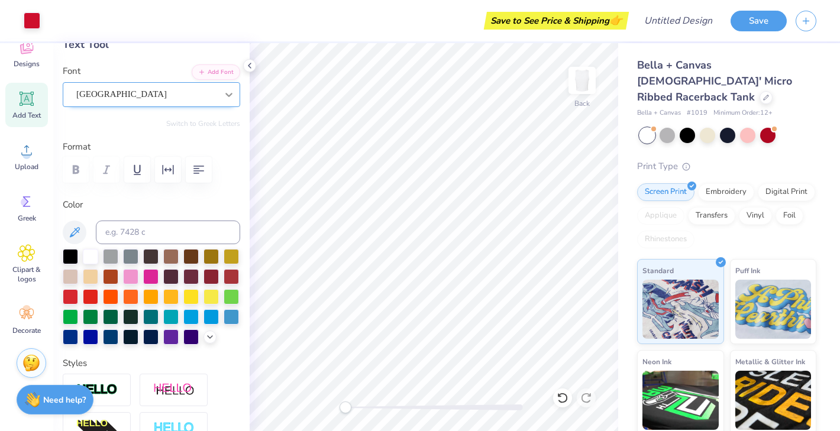
type input "1.89"
type input "0.52"
type input "-25.4"
click at [178, 95] on div "Little Days Alt" at bounding box center [146, 94] width 143 height 18
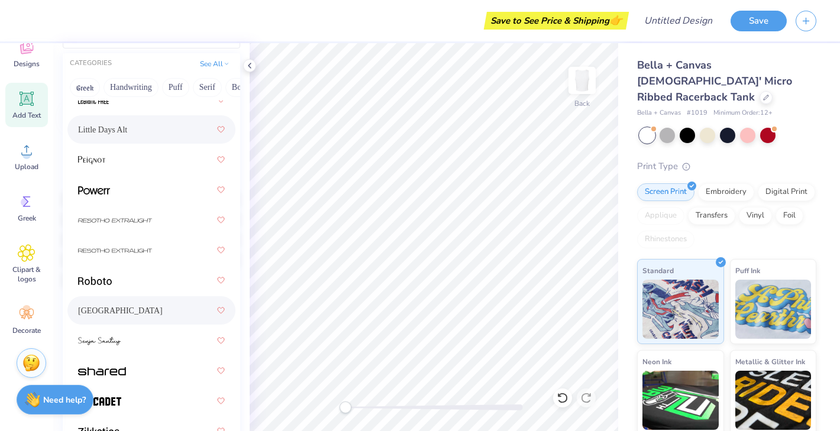
scroll to position [133, 0]
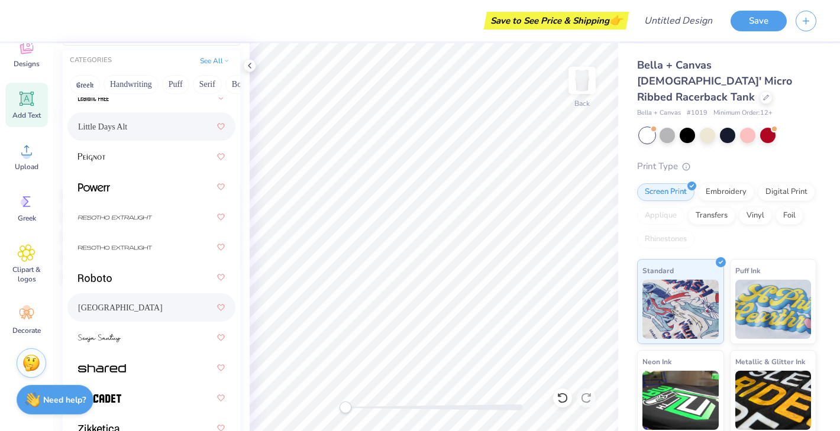
click at [127, 306] on div "[GEOGRAPHIC_DATA]" at bounding box center [151, 307] width 147 height 21
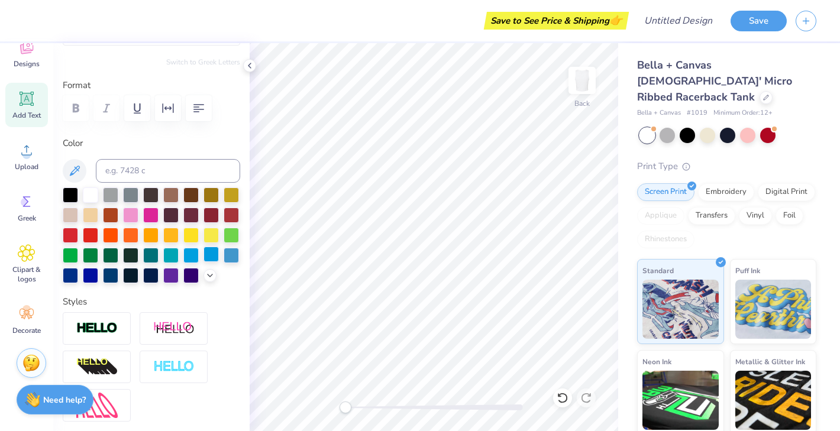
type input "2.96"
type input "1.58"
type input "0.62"
type input "-25.4"
type textarea "heart to heart"
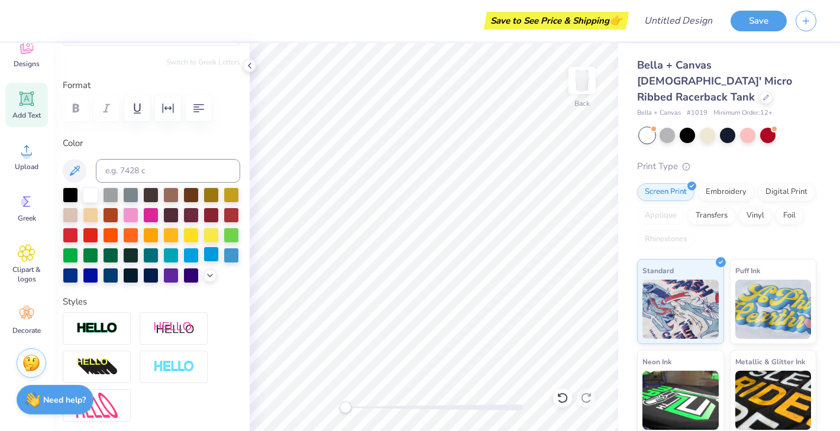
scroll to position [0, 2]
type input "0.0"
type input "2.84"
type input "0.52"
type input "0.0"
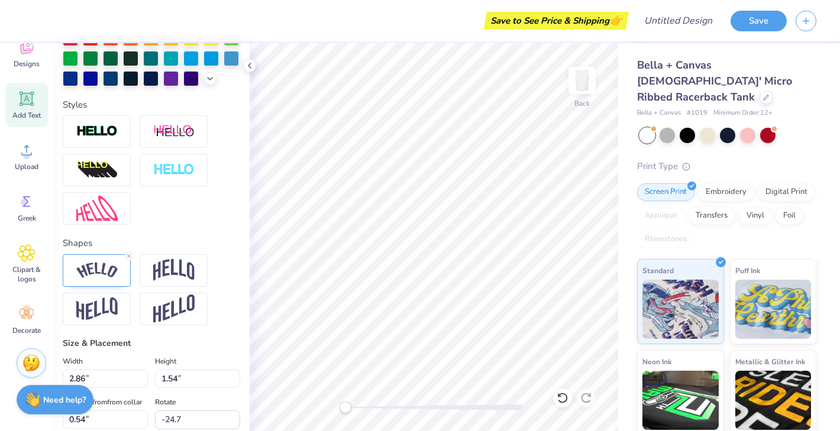
scroll to position [341, 0]
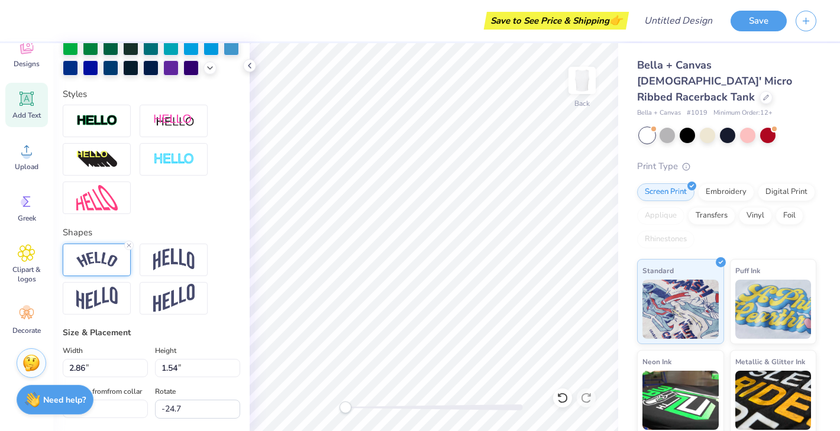
click at [105, 267] on img at bounding box center [96, 260] width 41 height 16
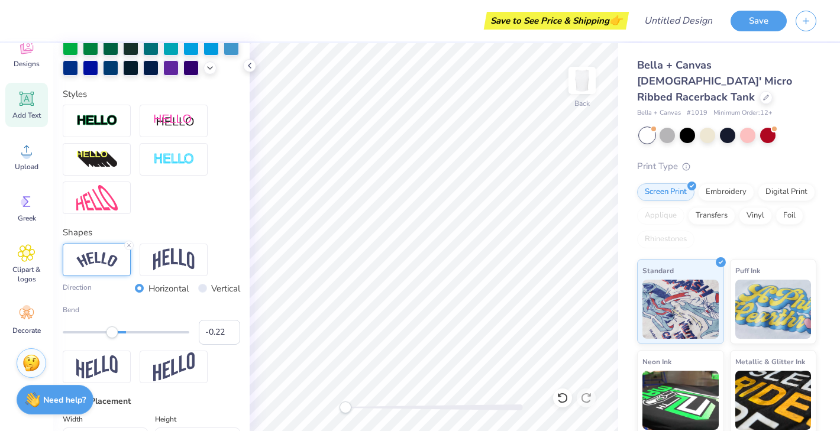
drag, startPoint x: 104, startPoint y: 333, endPoint x: 112, endPoint y: 332, distance: 7.8
click at [112, 332] on div "Accessibility label" at bounding box center [112, 332] width 12 height 12
click at [110, 329] on div "Accessibility label" at bounding box center [110, 332] width 12 height 12
click at [106, 331] on div "Accessibility label" at bounding box center [107, 332] width 12 height 12
click at [103, 331] on div "Accessibility label" at bounding box center [103, 332] width 12 height 12
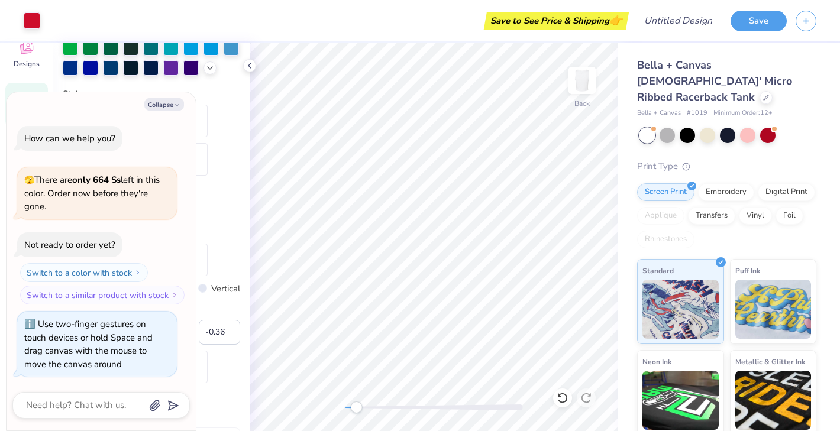
drag, startPoint x: 345, startPoint y: 404, endPoint x: 357, endPoint y: 407, distance: 11.5
click at [357, 407] on div "Accessibility label" at bounding box center [356, 407] width 12 height 12
click at [349, 408] on div "Accessibility label" at bounding box center [349, 407] width 12 height 12
click at [176, 106] on icon "button" at bounding box center [176, 105] width 7 height 7
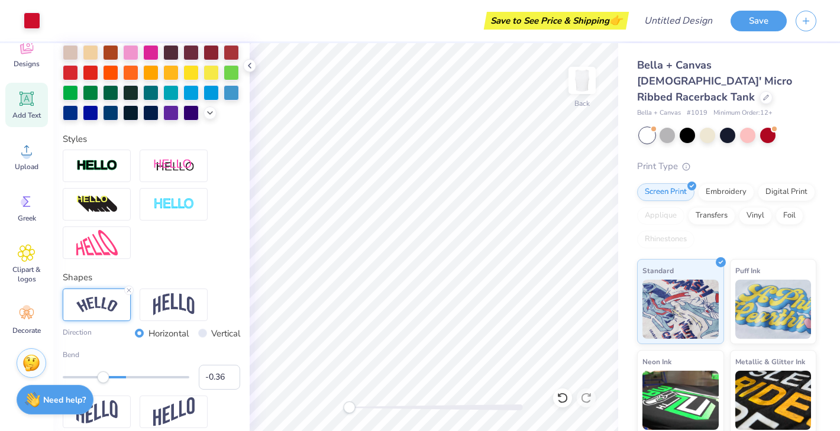
scroll to position [290, 0]
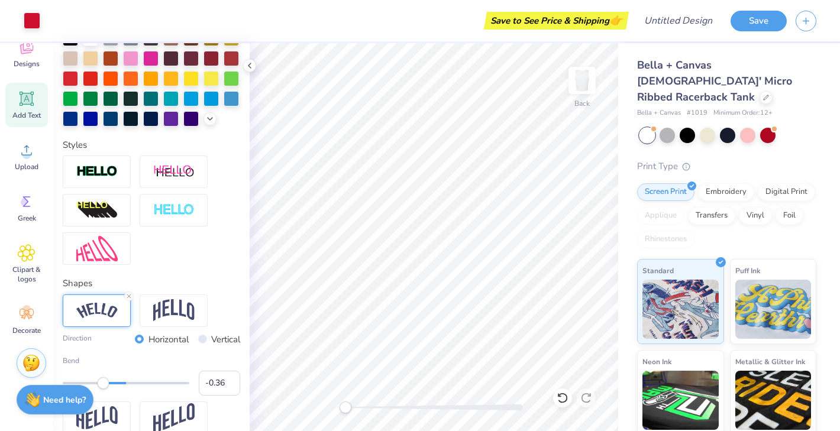
click at [333, 406] on div "Back" at bounding box center [434, 237] width 368 height 388
